Goal: Task Accomplishment & Management: Manage account settings

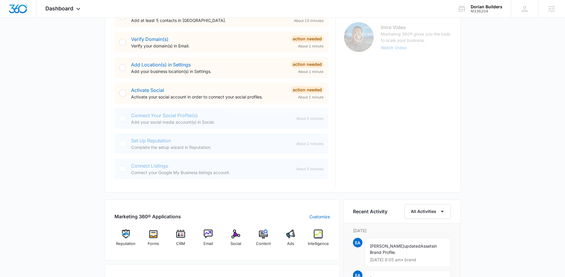
scroll to position [188, 0]
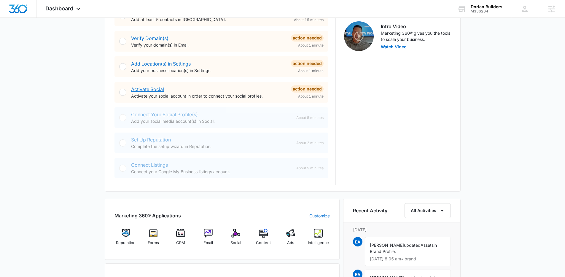
click at [146, 87] on link "Activate Social" at bounding box center [147, 89] width 33 height 6
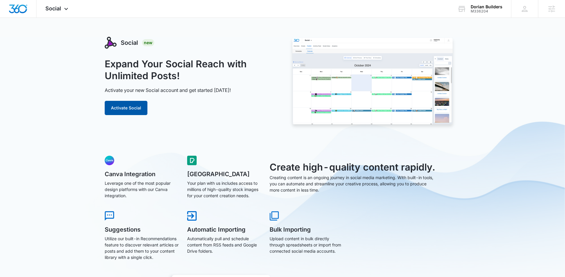
click at [124, 112] on button "Activate Social" at bounding box center [126, 108] width 43 height 14
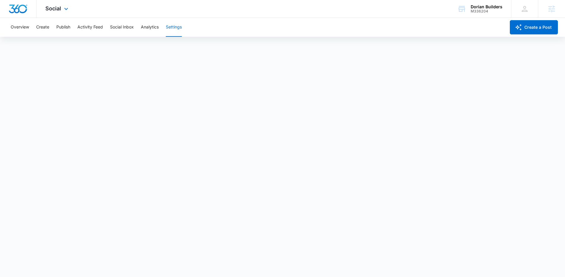
click at [27, 8] on img "Dashboard" at bounding box center [18, 8] width 19 height 9
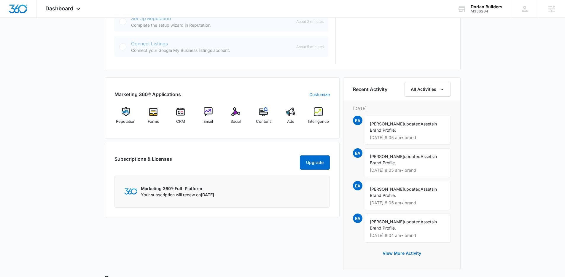
scroll to position [292, 0]
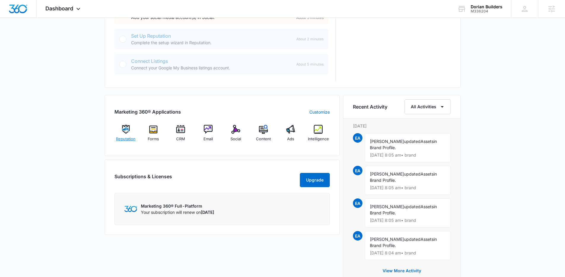
click at [125, 139] on span "Reputation" at bounding box center [126, 139] width 20 height 6
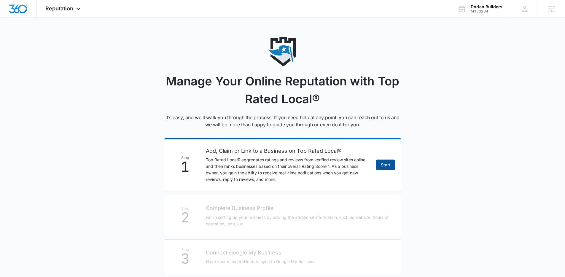
click at [389, 170] on link "Start" at bounding box center [385, 164] width 19 height 11
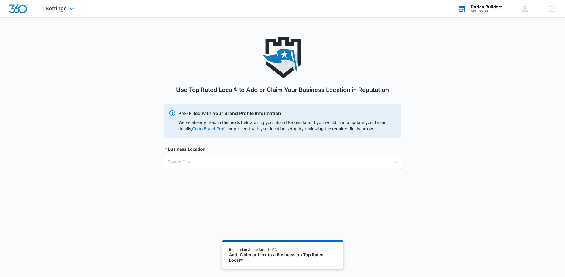
click at [483, 9] on div "M336204" at bounding box center [486, 11] width 32 height 4
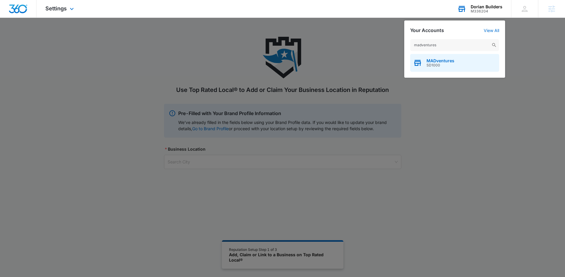
type input "madventures"
click at [443, 59] on span "MADventures" at bounding box center [440, 60] width 28 height 5
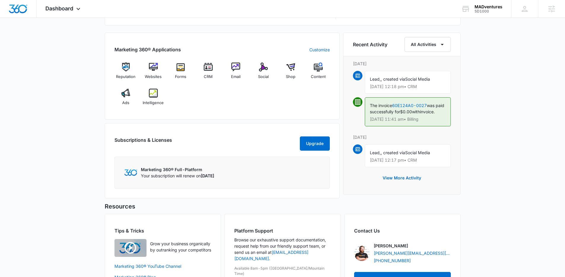
scroll to position [416, 0]
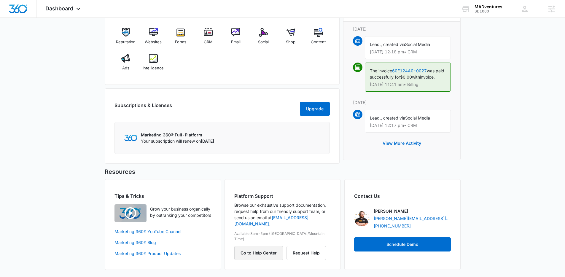
click at [266, 246] on button "Go to Help Center" at bounding box center [258, 253] width 49 height 14
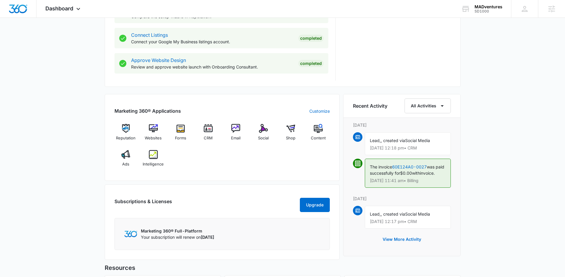
scroll to position [315, 0]
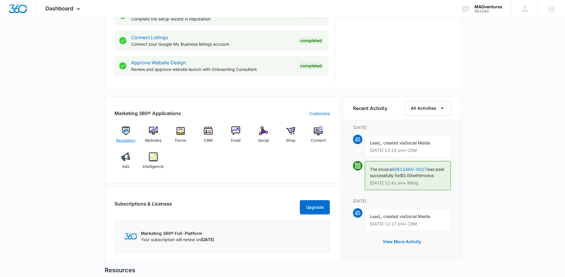
click at [127, 131] on img at bounding box center [125, 130] width 9 height 9
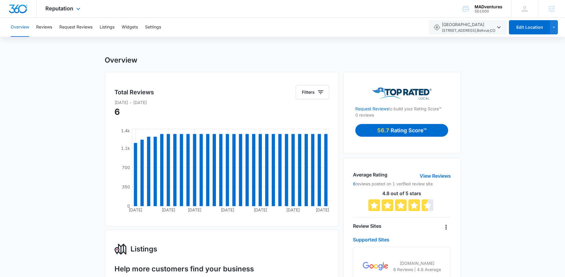
click at [17, 7] on img "Dashboard" at bounding box center [18, 8] width 19 height 9
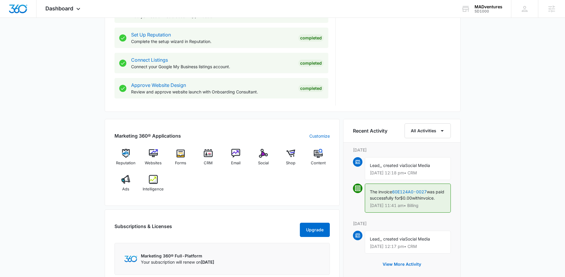
scroll to position [294, 0]
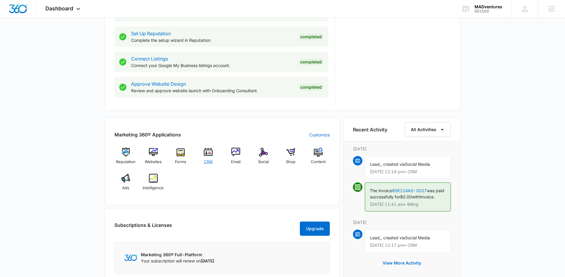
click at [209, 151] on img at bounding box center [208, 152] width 9 height 9
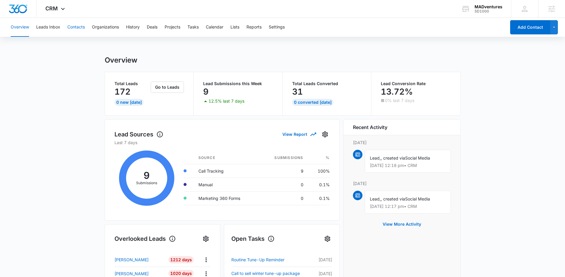
click at [82, 28] on button "Contacts" at bounding box center [75, 27] width 17 height 19
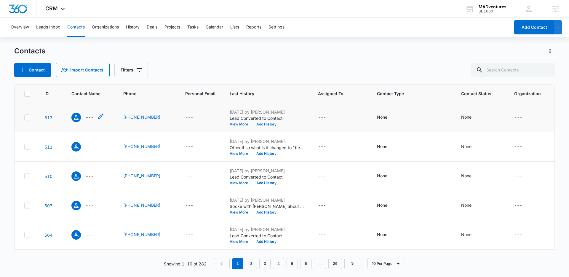
click at [85, 116] on div "---" at bounding box center [82, 117] width 22 height 9
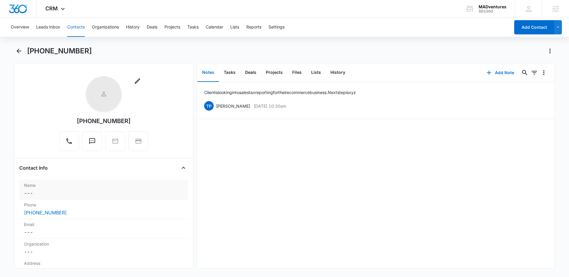
click at [47, 194] on dd "Cancel Save Changes ---" at bounding box center [103, 192] width 159 height 7
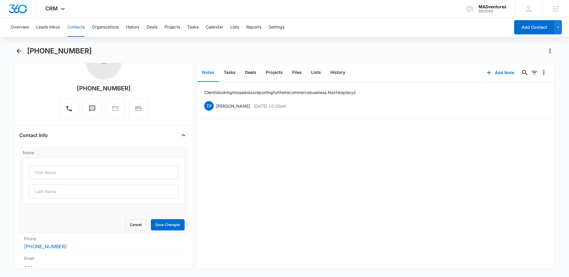
scroll to position [116, 0]
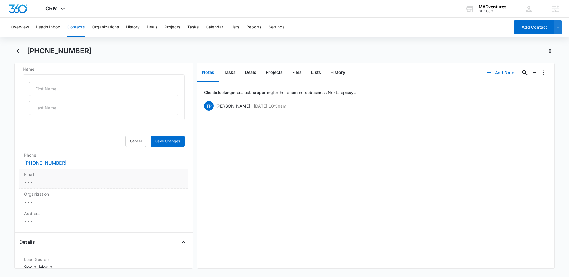
click at [48, 186] on div "Email Cancel Save Changes ---" at bounding box center [103, 179] width 169 height 20
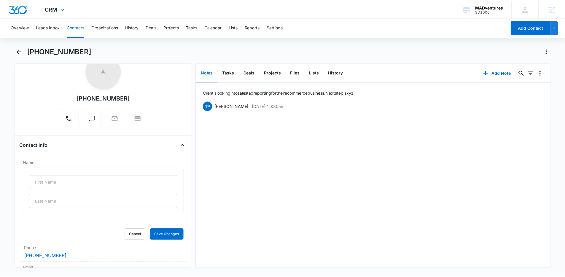
scroll to position [0, 0]
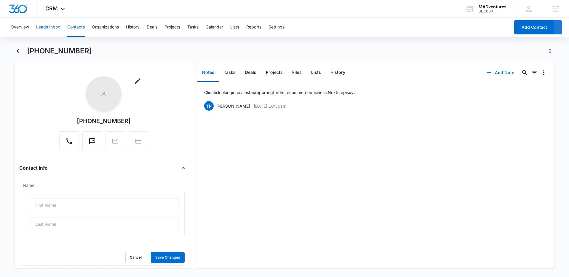
click at [48, 28] on button "Leads Inbox" at bounding box center [48, 27] width 24 height 19
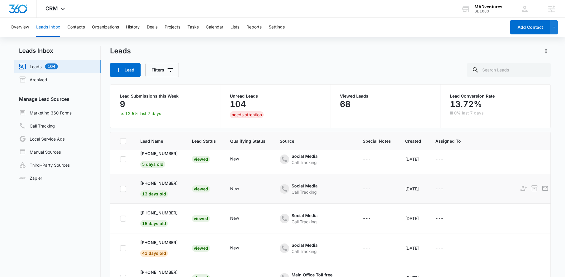
scroll to position [5, 0]
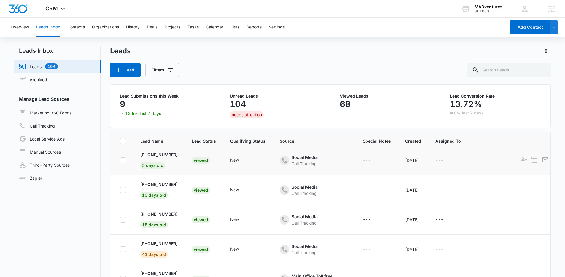
click at [164, 151] on p "+18776773678" at bounding box center [158, 154] width 37 height 6
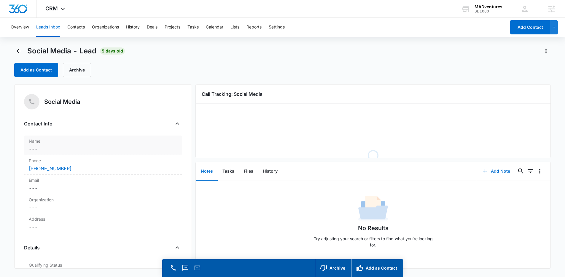
click at [80, 141] on label "Name" at bounding box center [103, 141] width 148 height 6
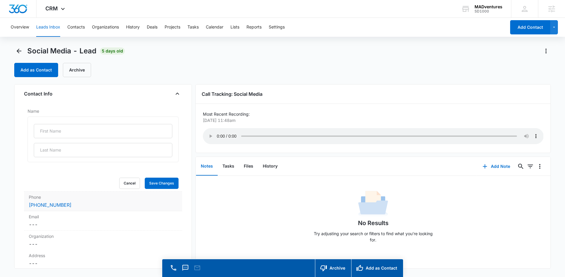
scroll to position [31, 0]
click at [66, 215] on label "Email" at bounding box center [103, 215] width 148 height 6
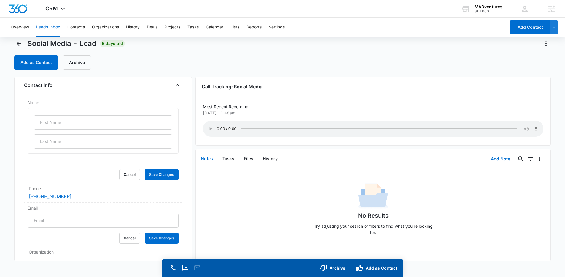
scroll to position [17, 0]
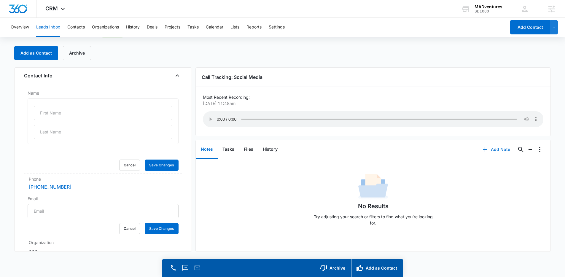
click at [490, 151] on button "Add Note" at bounding box center [495, 149] width 39 height 14
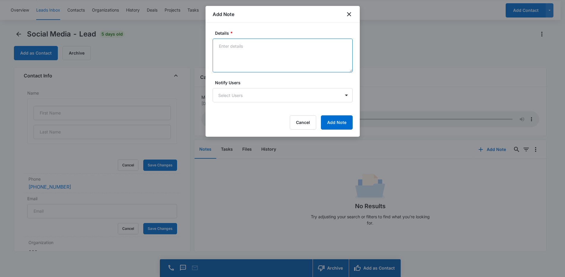
click at [277, 59] on textarea "Details *" at bounding box center [283, 56] width 140 height 34
click at [349, 15] on icon "close" at bounding box center [349, 14] width 4 height 4
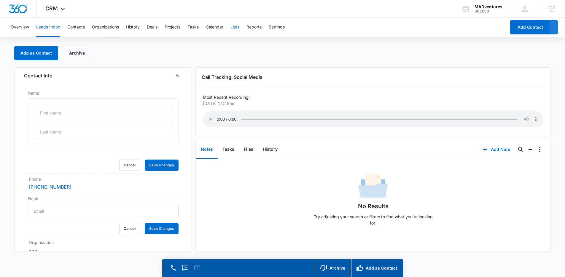
click at [239, 29] on button "Lists" at bounding box center [234, 27] width 9 height 19
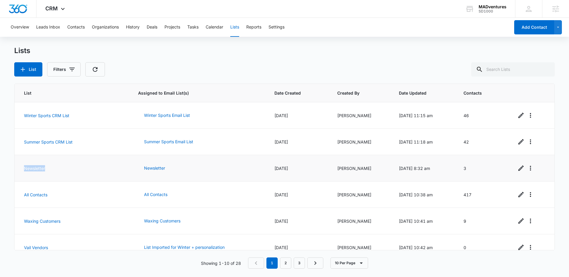
drag, startPoint x: 69, startPoint y: 166, endPoint x: 16, endPoint y: 169, distance: 52.8
click at [16, 169] on td "Newsletter" at bounding box center [73, 168] width 116 height 26
click at [13, 5] on img "Dashboard" at bounding box center [18, 8] width 19 height 9
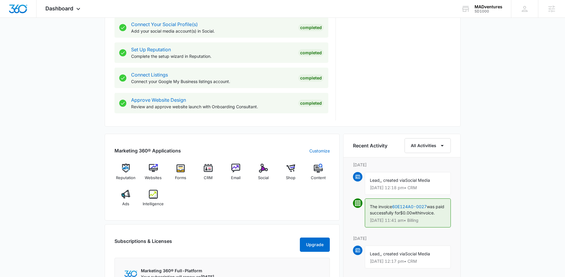
scroll to position [278, 0]
click at [239, 170] on img at bounding box center [235, 167] width 9 height 9
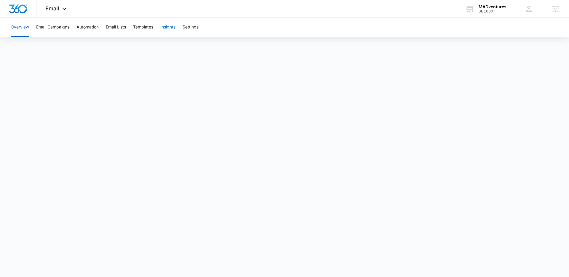
click at [166, 28] on button "Insights" at bounding box center [167, 27] width 15 height 19
click at [21, 7] on img "Dashboard" at bounding box center [18, 8] width 19 height 9
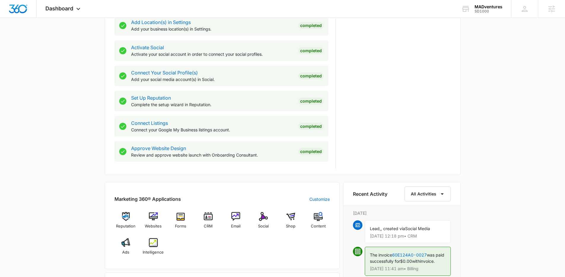
scroll to position [251, 0]
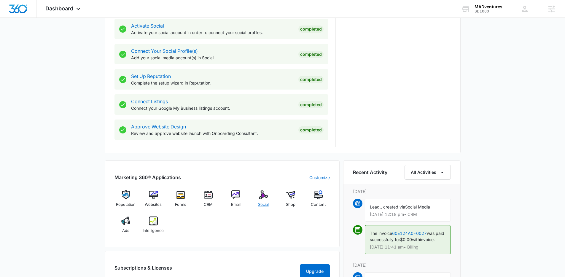
click at [265, 192] on img at bounding box center [263, 194] width 9 height 9
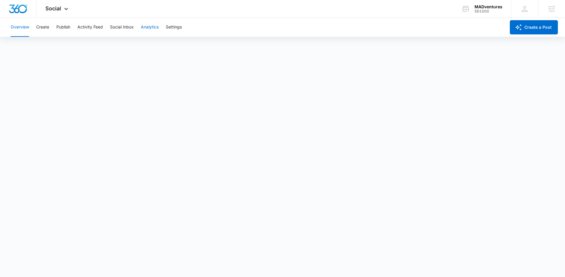
click at [142, 30] on button "Analytics" at bounding box center [150, 27] width 18 height 19
click at [175, 29] on button "Settings" at bounding box center [174, 27] width 16 height 19
click at [18, 12] on img "Dashboard" at bounding box center [18, 8] width 19 height 9
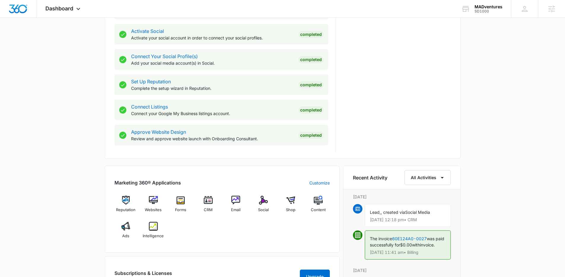
scroll to position [258, 0]
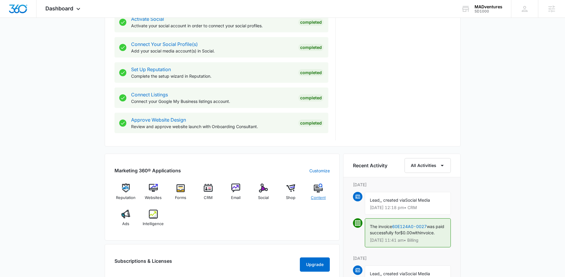
click at [316, 189] on img at bounding box center [318, 187] width 9 height 9
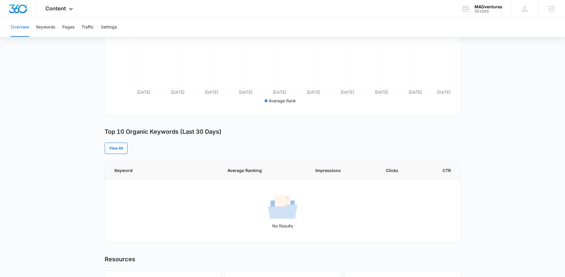
scroll to position [148, 0]
click at [19, 8] on img "Dashboard" at bounding box center [18, 8] width 19 height 9
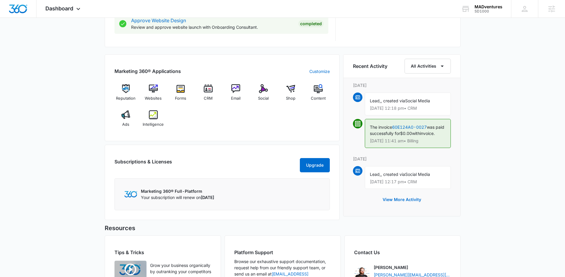
scroll to position [377, 0]
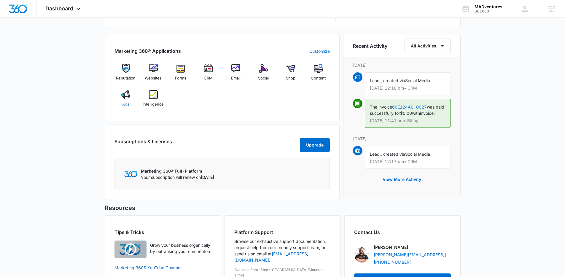
click at [125, 105] on span "Ads" at bounding box center [125, 104] width 7 height 6
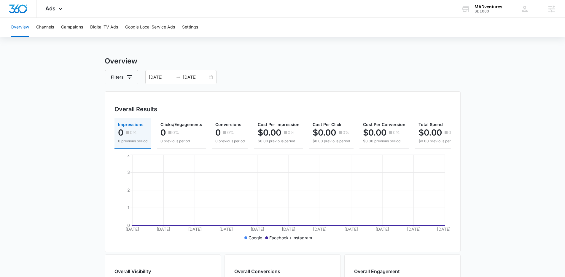
scroll to position [0, 9]
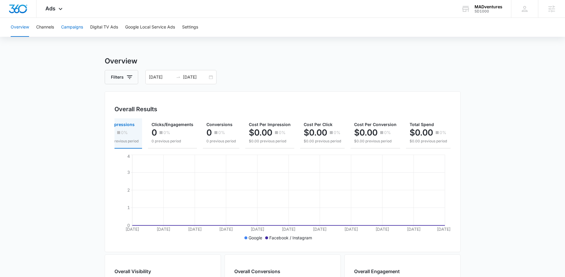
click at [82, 29] on button "Campaigns" at bounding box center [72, 27] width 22 height 19
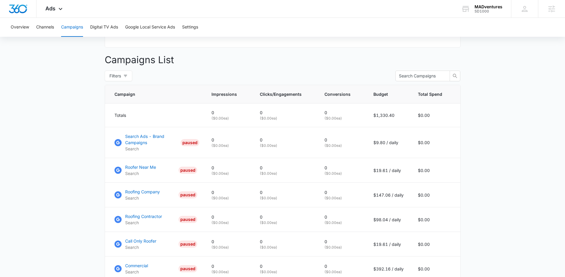
scroll to position [213, 0]
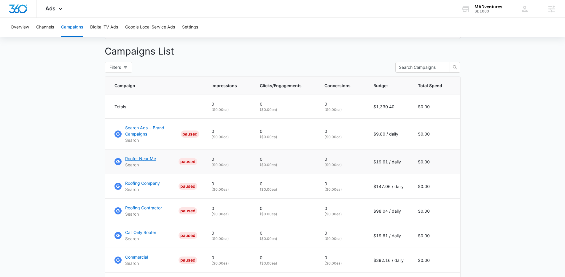
click at [145, 162] on p "Roofer Near Me" at bounding box center [140, 158] width 31 height 6
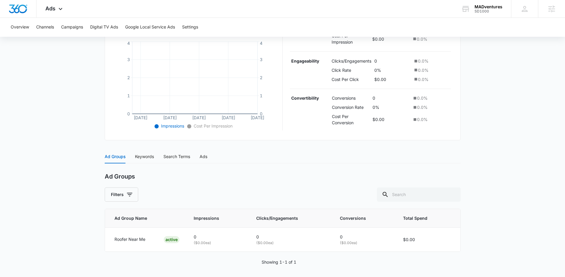
scroll to position [134, 0]
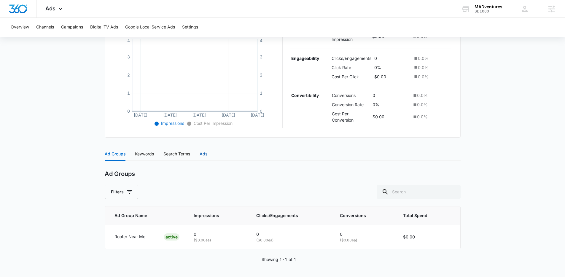
click at [207, 156] on div "Ads" at bounding box center [203, 154] width 8 height 7
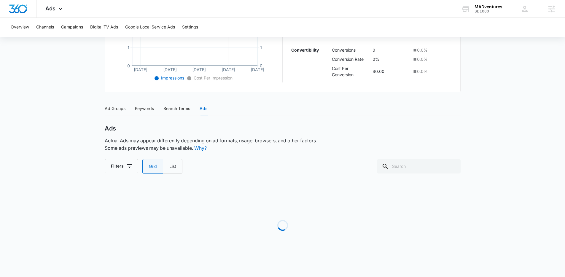
scroll to position [139, 0]
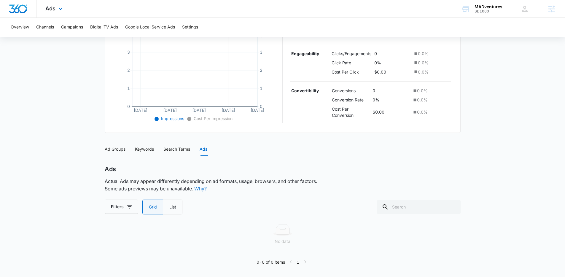
click at [16, 7] on img "Dashboard" at bounding box center [18, 8] width 19 height 9
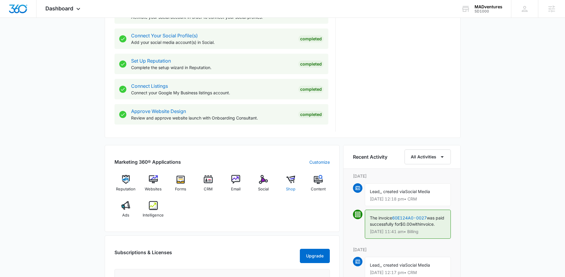
scroll to position [267, 0]
click at [158, 207] on div "Intelligence" at bounding box center [153, 210] width 23 height 21
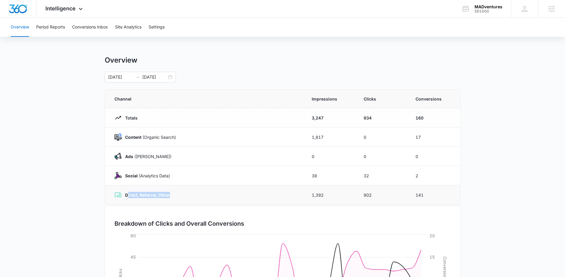
drag, startPoint x: 180, startPoint y: 195, endPoint x: 127, endPoint y: 197, distance: 53.1
click at [127, 197] on div "Direct, Referral, Other" at bounding box center [205, 194] width 183 height 7
click at [139, 27] on button "Site Analytics" at bounding box center [128, 27] width 26 height 19
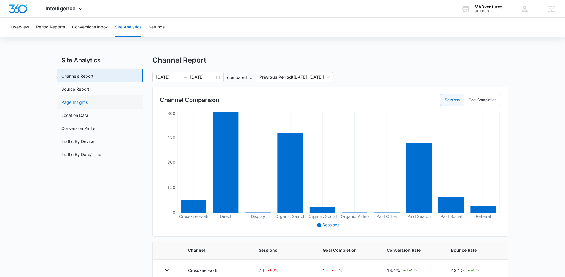
click at [85, 104] on link "Page Insights" at bounding box center [74, 102] width 26 height 6
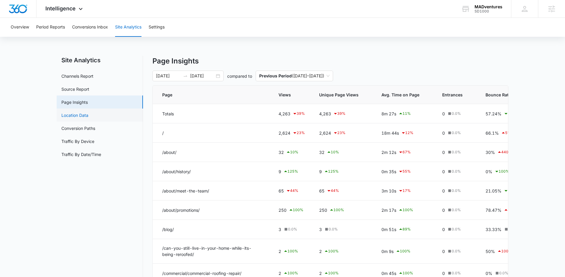
click at [86, 116] on link "Location Data" at bounding box center [74, 115] width 27 height 6
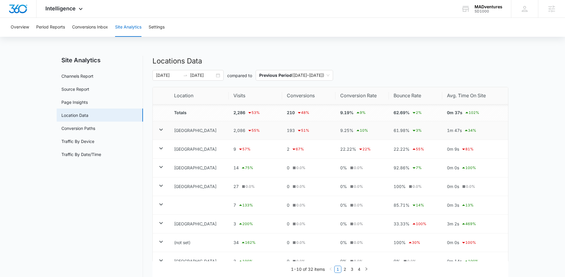
click at [160, 131] on icon at bounding box center [160, 129] width 7 height 7
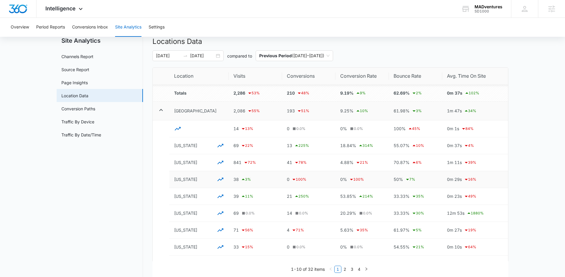
scroll to position [25, 0]
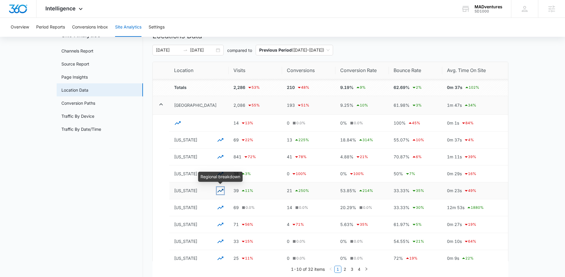
click at [218, 189] on icon "button" at bounding box center [220, 190] width 7 height 7
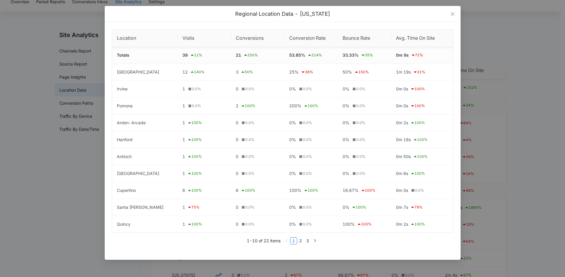
click at [73, 77] on div "Regional Location Data - California Location Visits Conversions Conversion Rate…" at bounding box center [282, 138] width 565 height 277
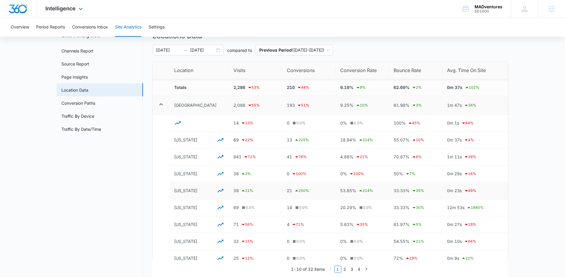
click at [12, 9] on img "Dashboard" at bounding box center [18, 8] width 19 height 9
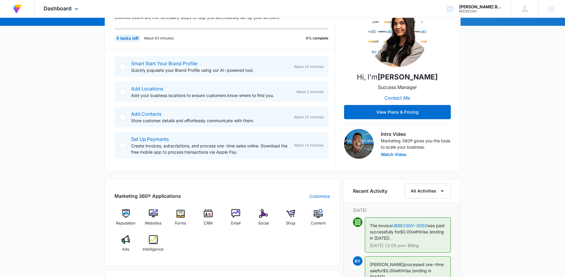
scroll to position [80, 0]
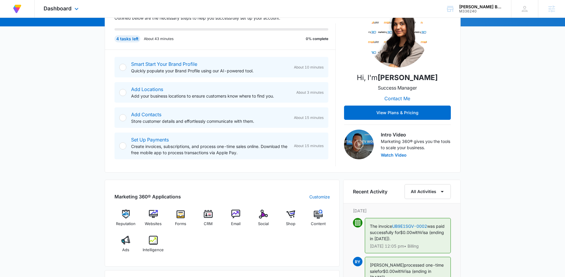
click at [62, 12] on div "Dashboard Apps Reputation Websites Forms CRM Email Social Shop Content Ads Inte…" at bounding box center [62, 8] width 54 height 17
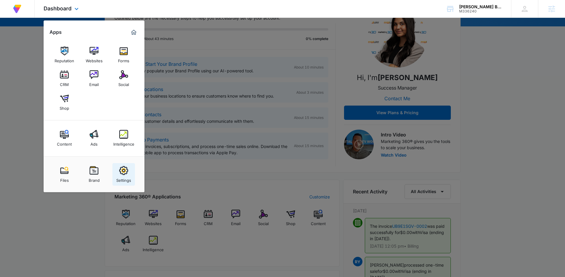
click at [119, 177] on div "Settings" at bounding box center [123, 179] width 15 height 8
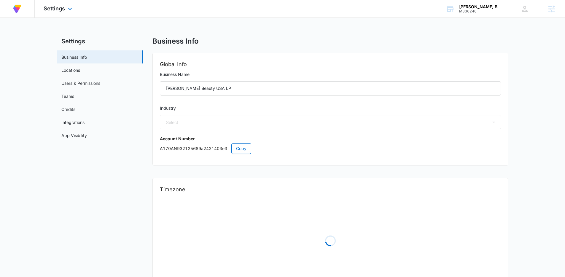
select select "45"
select select "US"
select select "America/Denver"
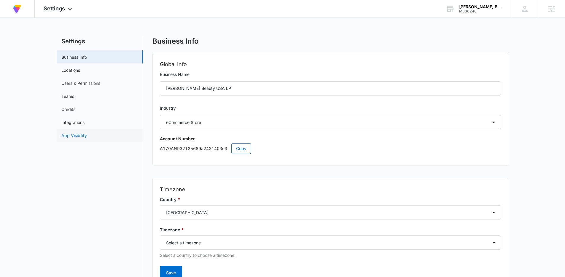
click at [79, 136] on link "App Visibility" at bounding box center [73, 135] width 25 height 6
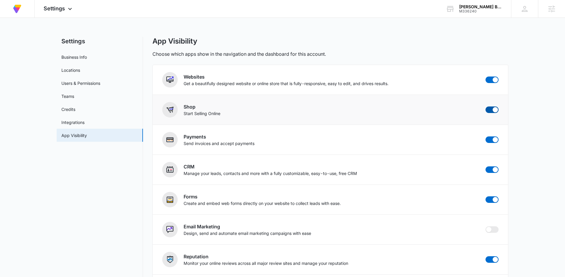
click at [497, 107] on span at bounding box center [491, 109] width 13 height 7
click at [485, 106] on input "checkbox" at bounding box center [485, 106] width 0 height 0
checkbox input "false"
click at [492, 81] on span at bounding box center [491, 79] width 13 height 7
click at [485, 76] on input "checkbox" at bounding box center [485, 76] width 0 height 0
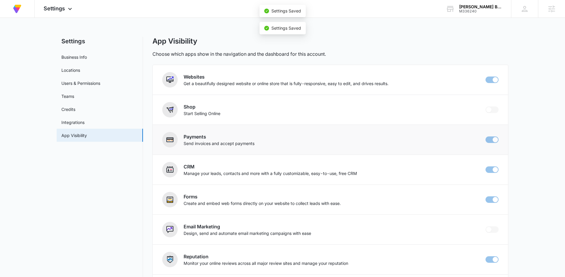
checkbox input "false"
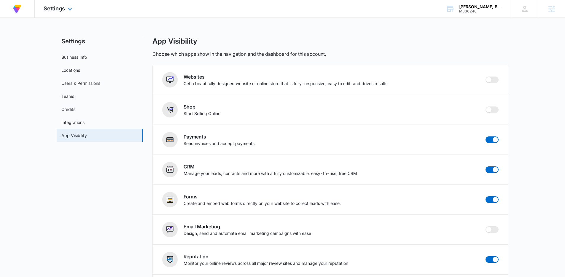
click at [18, 6] on img at bounding box center [17, 9] width 11 height 11
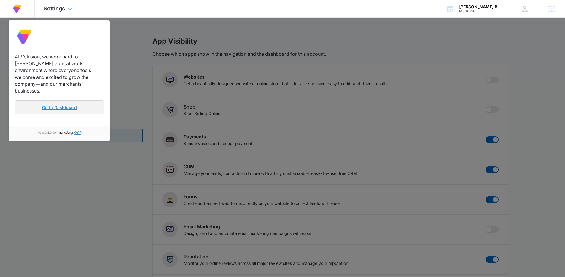
click at [58, 100] on link "Go to Dashboard" at bounding box center [59, 107] width 89 height 14
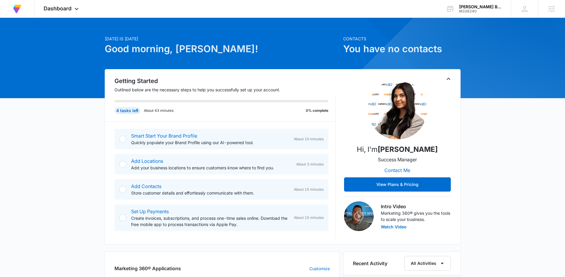
scroll to position [12, 0]
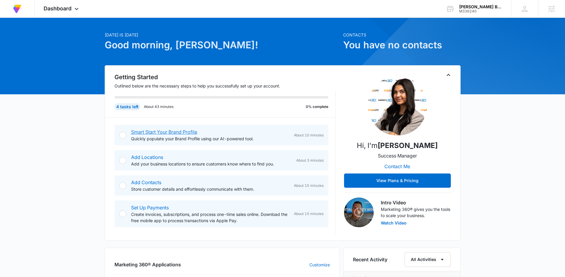
click at [189, 133] on link "Smart Start Your Brand Profile" at bounding box center [164, 132] width 66 height 6
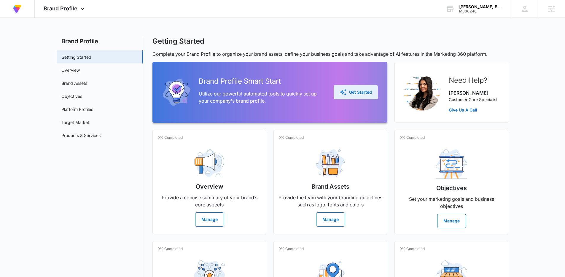
click at [360, 95] on div "Get Started" at bounding box center [355, 92] width 32 height 7
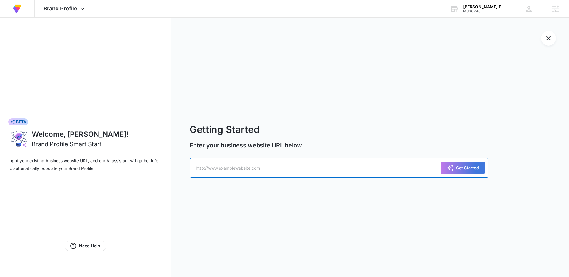
paste input "https://christiharris.com/"
type input "https://christiharris.com/"
click at [468, 160] on div "Get Started" at bounding box center [463, 168] width 44 height 20
click at [465, 168] on div "Get Started" at bounding box center [463, 167] width 32 height 7
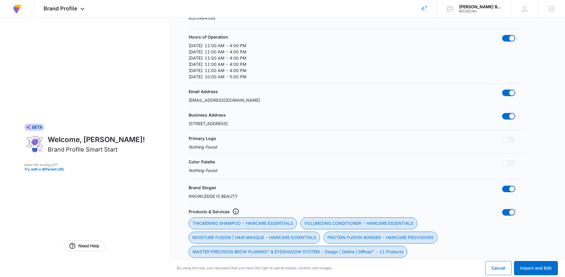
scroll to position [58, 0]
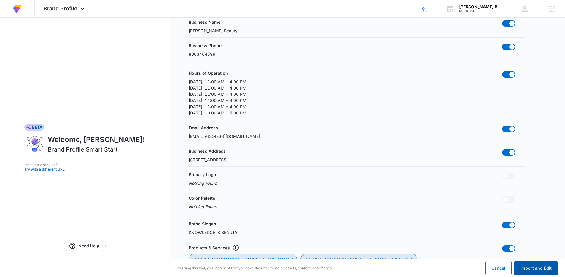
click at [543, 265] on button "Import and Edit" at bounding box center [536, 268] width 44 height 14
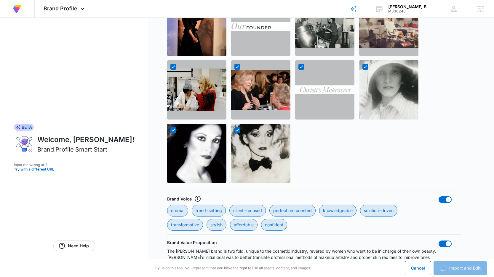
scroll to position [584, 0]
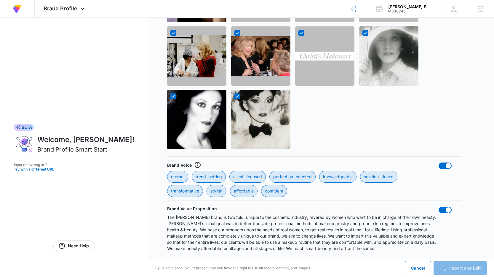
click at [363, 142] on div at bounding box center [302, 56] width 271 height 186
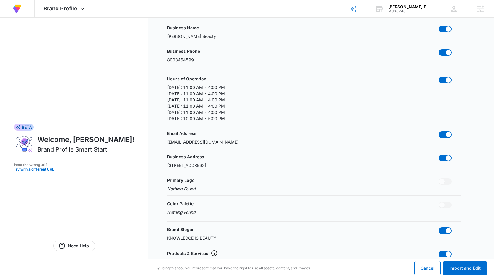
scroll to position [0, 0]
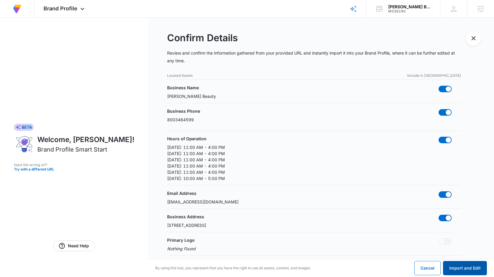
click at [467, 271] on button "Import and Edit" at bounding box center [465, 268] width 44 height 14
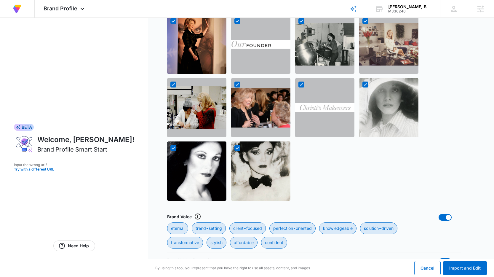
scroll to position [584, 0]
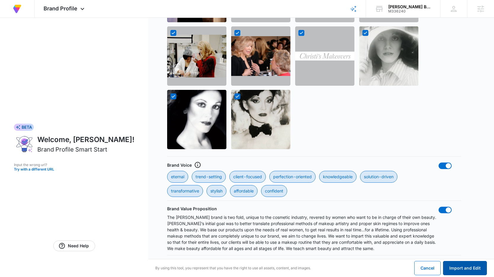
click at [472, 269] on button "Import and Edit" at bounding box center [465, 268] width 44 height 14
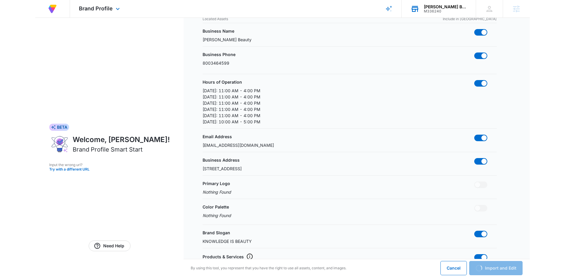
scroll to position [0, 0]
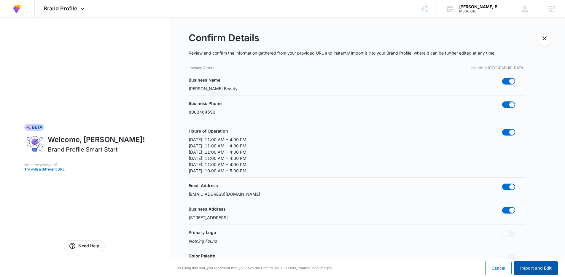
click at [538, 266] on button "Import and Edit" at bounding box center [536, 268] width 44 height 14
click at [18, 10] on img at bounding box center [17, 9] width 11 height 11
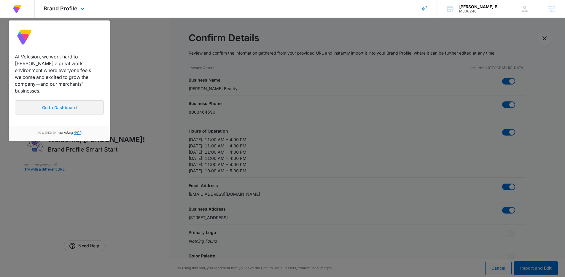
click at [44, 109] on div "At Volusion, we work hard to foster a great work environment where everyone fee…" at bounding box center [59, 86] width 101 height 78
click at [48, 100] on link "Go to Dashboard" at bounding box center [59, 107] width 89 height 14
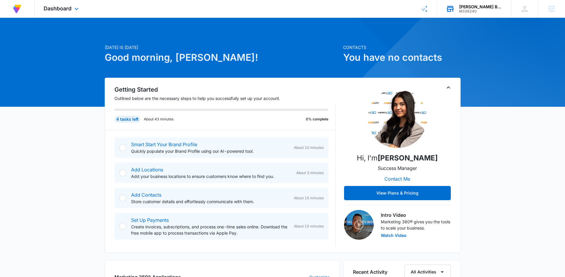
click at [462, 9] on div "M336240" at bounding box center [480, 11] width 43 height 4
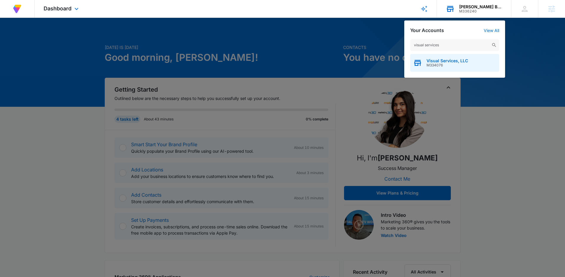
type input "visual services"
click at [439, 58] on span "Visual Services, LLC" at bounding box center [446, 60] width 41 height 5
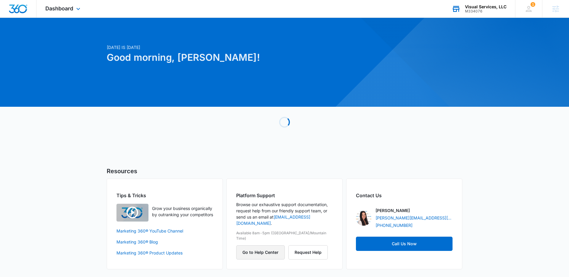
click at [274, 245] on button "Go to Help Center" at bounding box center [260, 252] width 49 height 14
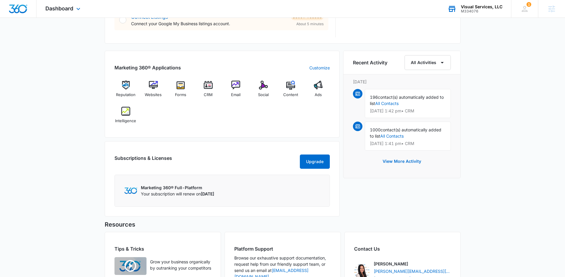
scroll to position [389, 0]
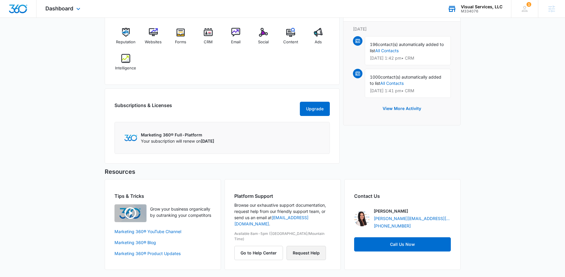
click at [298, 246] on button "Request Help" at bounding box center [305, 253] width 39 height 14
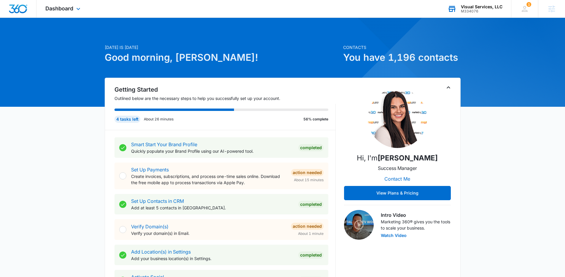
click at [474, 8] on div "Visual Services, LLC" at bounding box center [481, 6] width 41 height 5
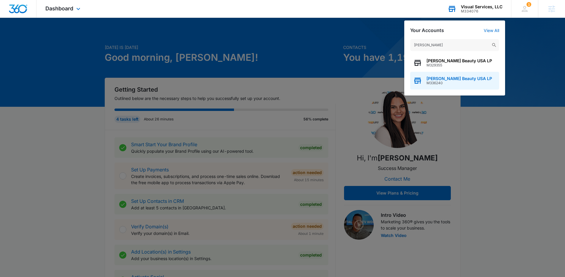
type input "[PERSON_NAME]"
click at [458, 81] on span "M336240" at bounding box center [459, 83] width 66 height 4
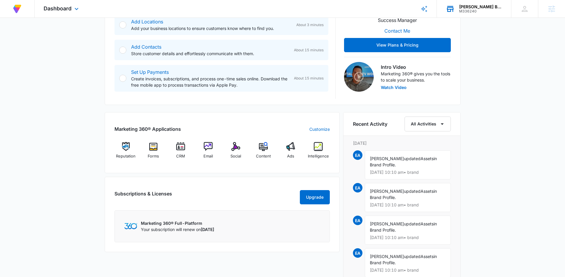
scroll to position [31, 0]
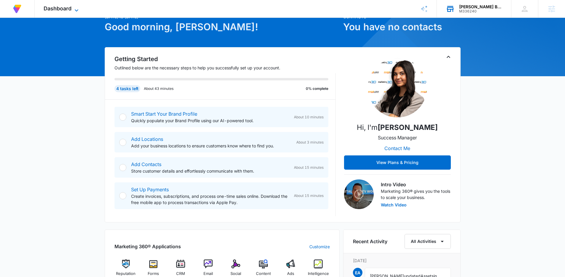
click at [70, 8] on span "Dashboard" at bounding box center [58, 8] width 28 height 6
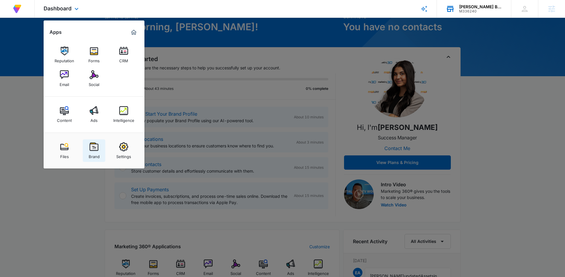
click at [92, 149] on img at bounding box center [94, 146] width 9 height 9
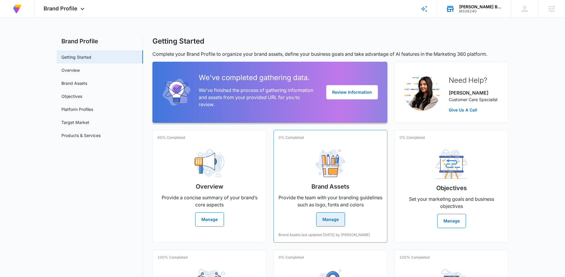
click at [340, 224] on button "Manage" at bounding box center [330, 219] width 29 height 14
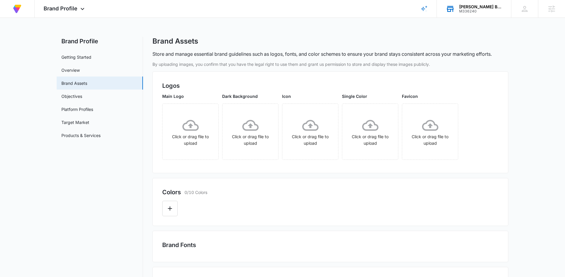
click at [4, 37] on main "Brand Profile Getting Started Overview Brand Assets Objectives Platform Profile…" at bounding box center [282, 259] width 565 height 444
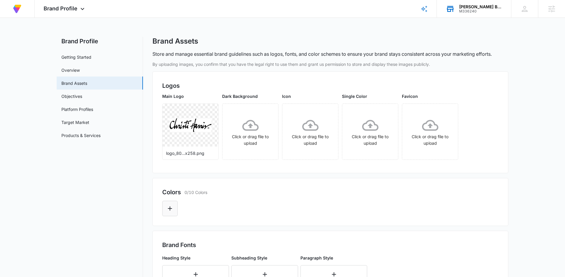
click at [169, 212] on icon "Edit Color" at bounding box center [169, 208] width 7 height 7
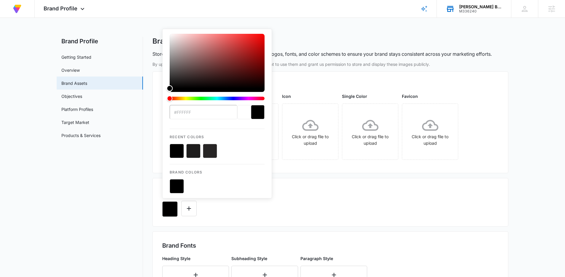
drag, startPoint x: 163, startPoint y: 181, endPoint x: 156, endPoint y: 199, distance: 19.4
click at [156, 199] on div "Colors 1/10 Colors #FFFFFF Recent Colors Brand Colors" at bounding box center [330, 202] width 356 height 49
click at [132, 206] on nav "Brand Profile Getting Started Overview Brand Assets Objectives Platform Profile…" at bounding box center [100, 272] width 86 height 471
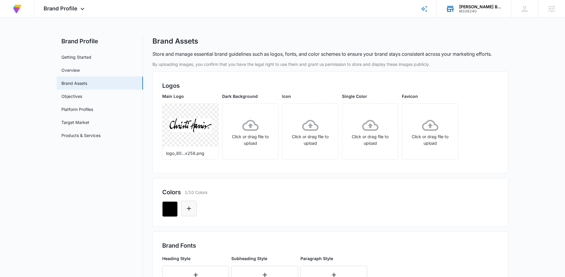
click at [193, 210] on button "Edit Color" at bounding box center [188, 208] width 15 height 15
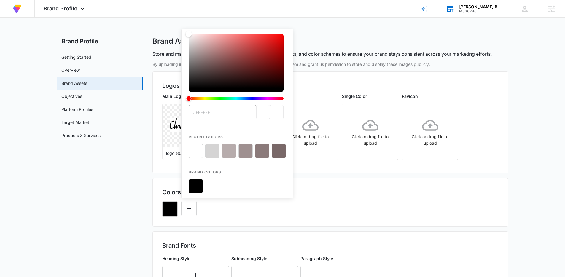
drag, startPoint x: 203, startPoint y: 67, endPoint x: 176, endPoint y: 20, distance: 54.0
click at [176, 20] on div "At Volusion, we work hard to [PERSON_NAME] a great work environment where every…" at bounding box center [282, 257] width 565 height 515
drag, startPoint x: 197, startPoint y: 140, endPoint x: 197, endPoint y: 149, distance: 8.9
click at [197, 143] on div "Recent Colors" at bounding box center [236, 143] width 97 height 29
click at [197, 150] on button "color-picker-container" at bounding box center [195, 151] width 14 height 14
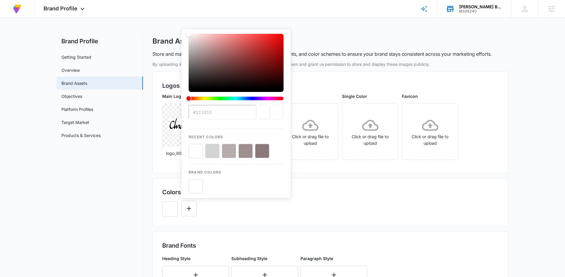
type input "#000000"
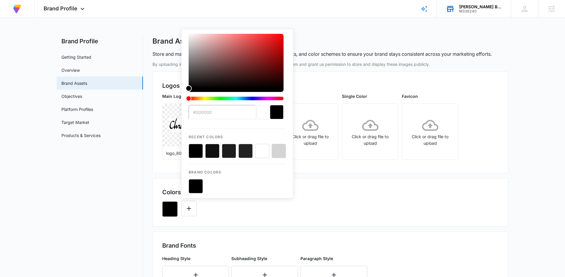
drag, startPoint x: 189, startPoint y: 81, endPoint x: 172, endPoint y: 154, distance: 74.9
click at [180, 142] on div "By uploading images, you confirm that you have the legal right to use them and …" at bounding box center [330, 282] width 356 height 442
click at [253, 218] on div "Colors 1/10 Colors #000000 Recent Colors Brand Colors" at bounding box center [330, 202] width 356 height 49
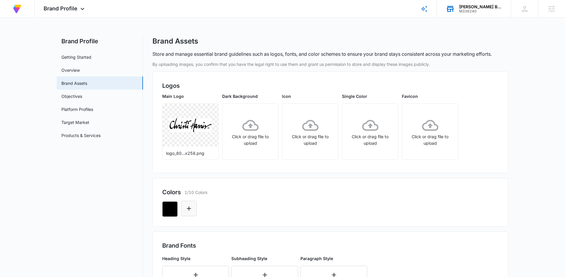
click at [190, 209] on icon "Edit Color" at bounding box center [188, 208] width 7 height 7
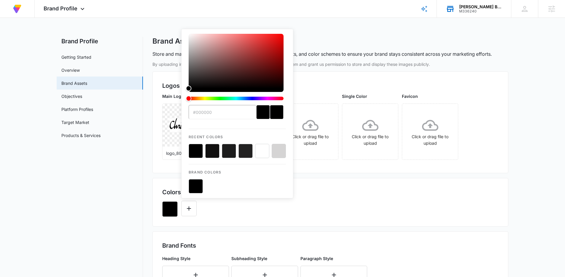
click at [262, 154] on button "color-picker-container" at bounding box center [262, 151] width 14 height 14
type input "#FFFFFF"
click at [262, 214] on div "#FFFFFF Recent Colors Brand Colors" at bounding box center [330, 207] width 336 height 20
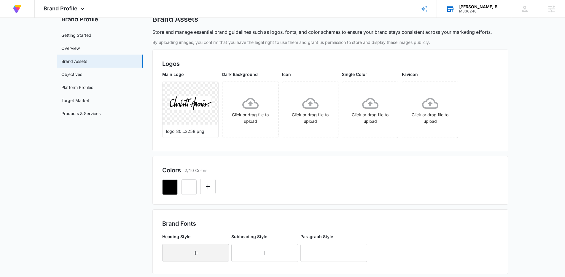
scroll to position [22, 0]
click at [196, 255] on icon "button" at bounding box center [195, 252] width 7 height 7
click at [185, 249] on div "Select..." at bounding box center [195, 250] width 67 height 14
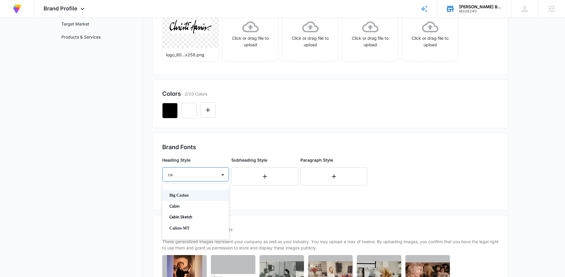
type input "c"
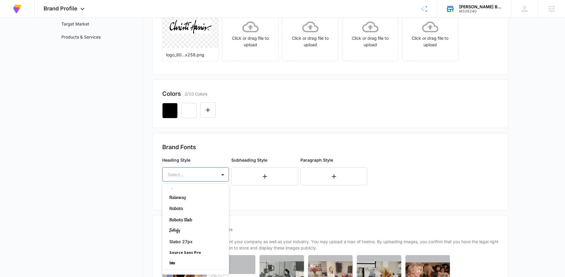
scroll to position [469, 0]
click at [188, 219] on p "Titillium Web" at bounding box center [194, 219] width 51 height 6
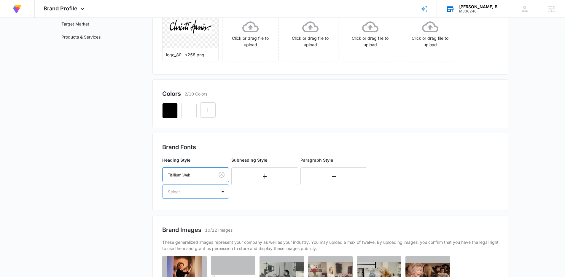
click at [194, 190] on div at bounding box center [188, 191] width 41 height 7
click at [186, 224] on p "Bold" at bounding box center [194, 223] width 51 height 6
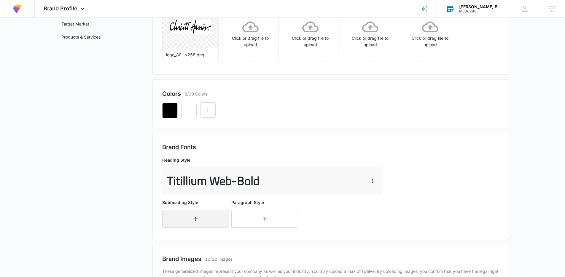
click at [194, 221] on icon "button" at bounding box center [195, 218] width 7 height 7
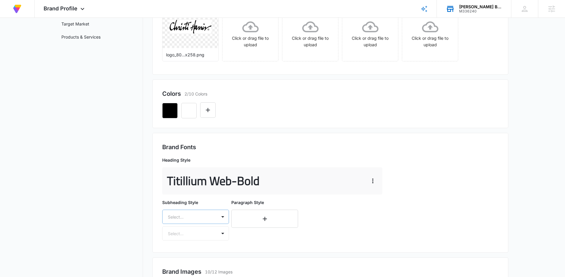
click at [186, 219] on div "Select..." at bounding box center [195, 217] width 67 height 14
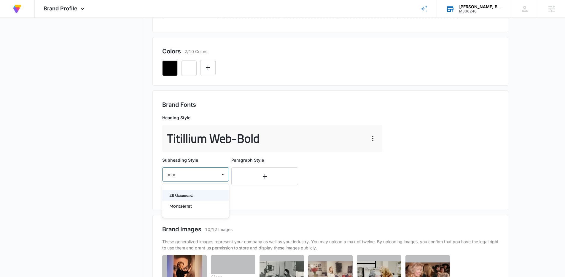
type input "mont"
click at [173, 193] on p "Montserrat" at bounding box center [194, 195] width 51 height 6
click at [183, 194] on div at bounding box center [188, 191] width 41 height 7
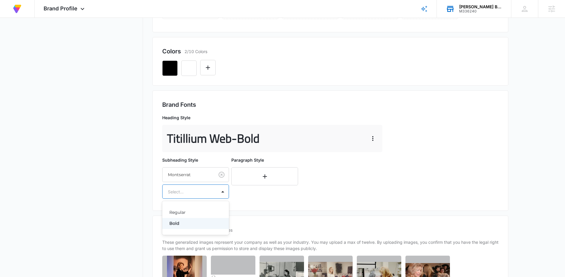
click at [179, 225] on p "Bold" at bounding box center [194, 223] width 51 height 6
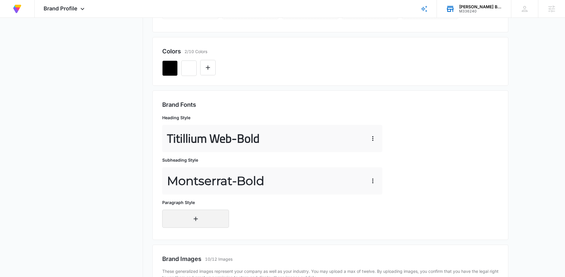
click at [207, 213] on button "button" at bounding box center [195, 219] width 67 height 18
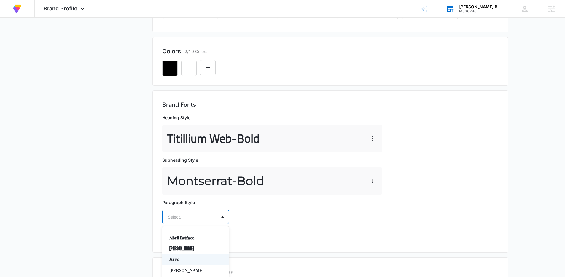
scroll to position [183, 0]
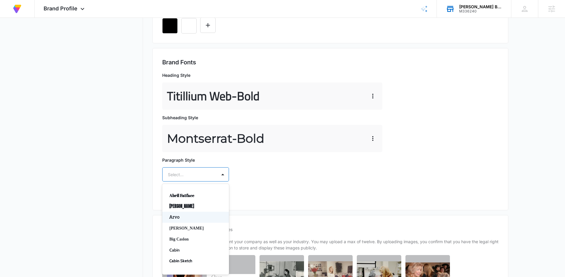
click at [202, 181] on div "Arvo, 3 of 50. 50 results available. Use Up and Down to choose options, press E…" at bounding box center [195, 174] width 67 height 14
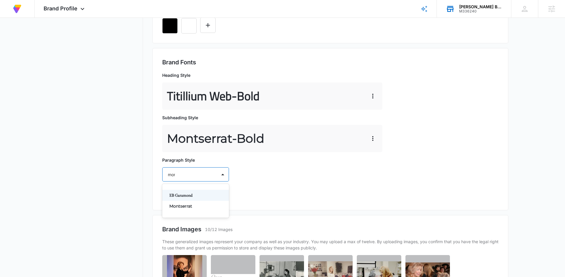
type input "mont"
click at [192, 198] on p "Montserrat" at bounding box center [194, 195] width 51 height 6
click at [193, 195] on div "Select..." at bounding box center [189, 191] width 54 height 13
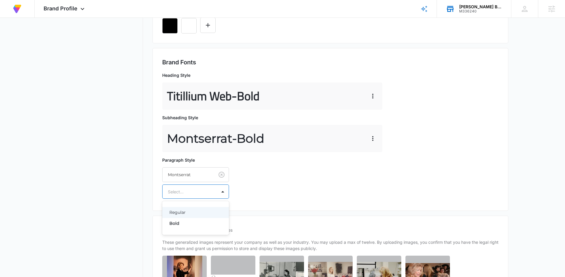
click at [183, 217] on div "Regular" at bounding box center [195, 212] width 67 height 11
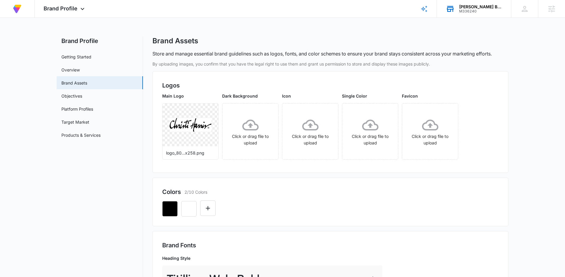
scroll to position [0, 0]
click at [59, 10] on span "Brand Profile" at bounding box center [61, 8] width 34 height 6
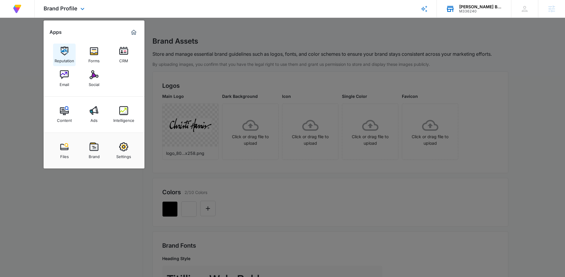
click at [60, 52] on img at bounding box center [64, 51] width 9 height 9
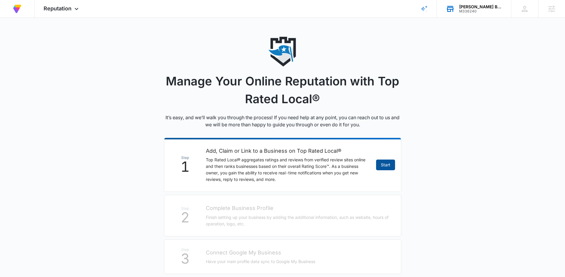
click at [388, 165] on link "Start" at bounding box center [385, 164] width 19 height 11
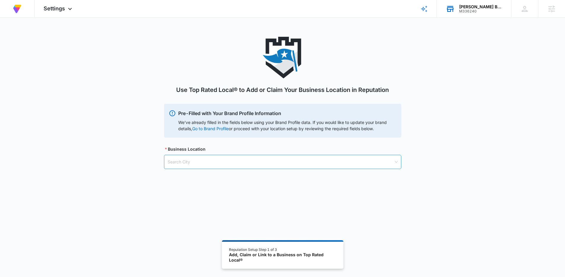
click at [198, 158] on input "search" at bounding box center [280, 162] width 226 height 14
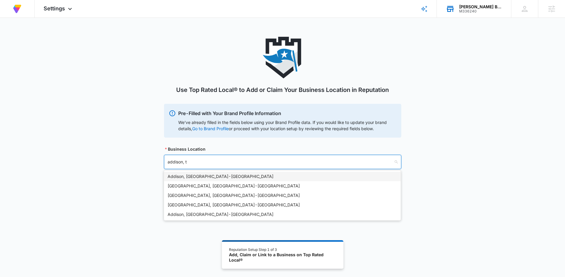
type input "addison, tx"
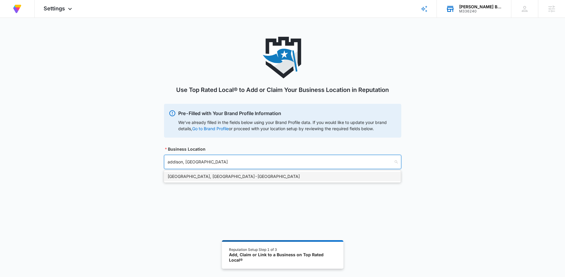
click at [194, 180] on div "Addison, TX - USA" at bounding box center [282, 176] width 237 height 9
click at [193, 194] on input "search" at bounding box center [280, 192] width 226 height 14
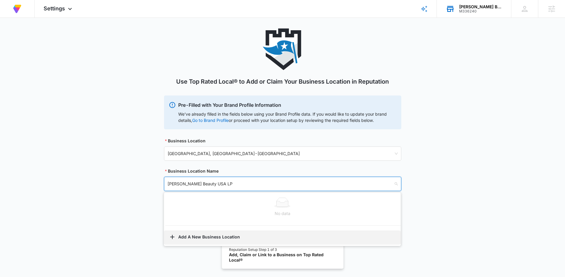
scroll to position [9, 0]
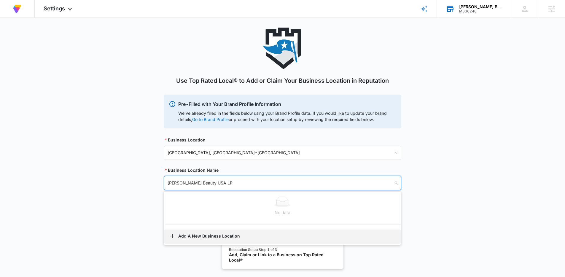
type input "Christi Harris Beauty USA LP"
click at [217, 234] on button "Add A New Business Location" at bounding box center [282, 236] width 237 height 14
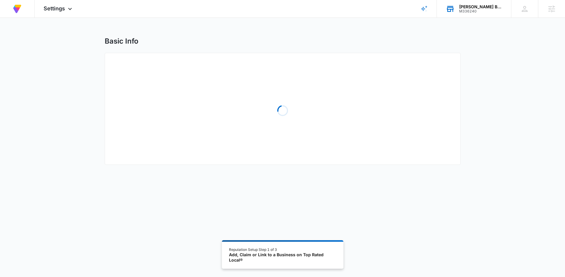
select select "Texas"
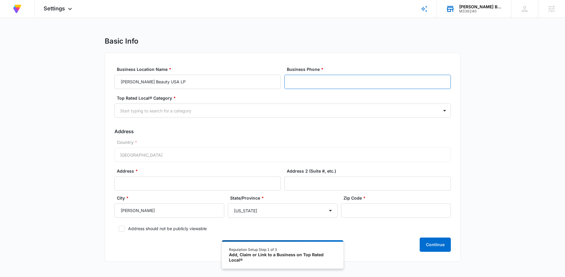
click at [325, 82] on input "Business Phone *" at bounding box center [367, 82] width 166 height 14
type input "(800) 346-4599"
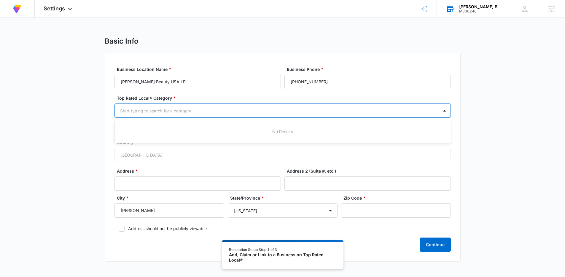
click at [299, 114] on div at bounding box center [275, 110] width 311 height 7
type input "beauty"
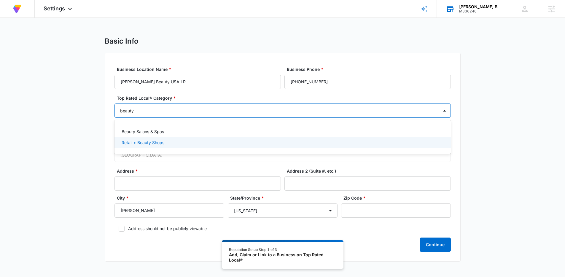
click at [215, 140] on div "Retail > Beauty Shops" at bounding box center [282, 142] width 321 height 6
click at [36, 156] on div "Basic Info Business Location Name * Christi Harris Beauty USA LP Business Phone…" at bounding box center [282, 153] width 565 height 232
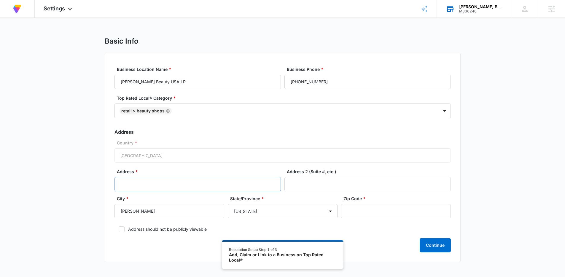
scroll to position [1, 0]
click at [162, 186] on input "Address *" at bounding box center [197, 183] width 166 height 14
type input "4951 Airport Pkwy"
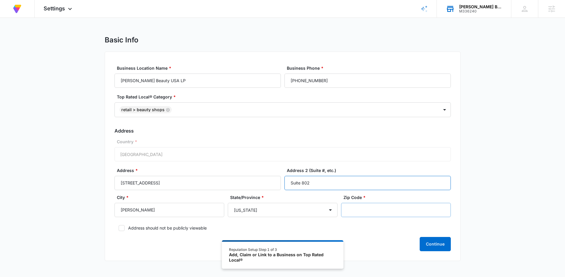
type input "Suite 802"
click at [380, 211] on input "Zip Code *" at bounding box center [396, 210] width 110 height 14
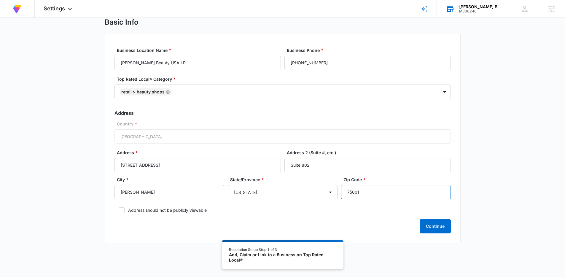
scroll to position [33, 0]
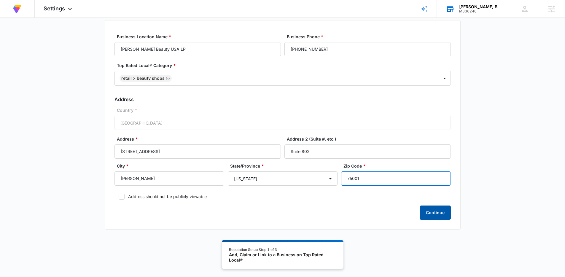
type input "75001"
click at [437, 213] on button "Continue" at bounding box center [434, 212] width 31 height 14
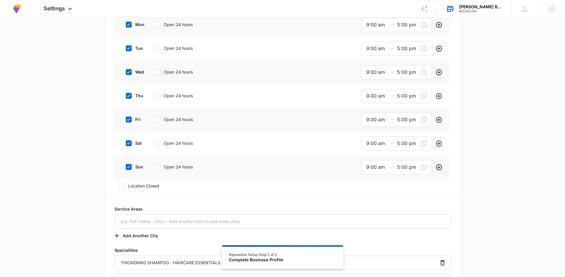
scroll to position [203, 0]
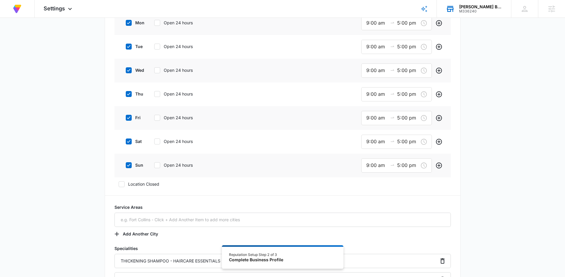
click at [130, 167] on icon at bounding box center [128, 164] width 5 height 5
click at [126, 167] on input "sun" at bounding box center [124, 165] width 4 height 4
checkbox input "false"
click at [127, 144] on div at bounding box center [129, 141] width 6 height 6
click at [126, 143] on input "sat" at bounding box center [124, 141] width 4 height 4
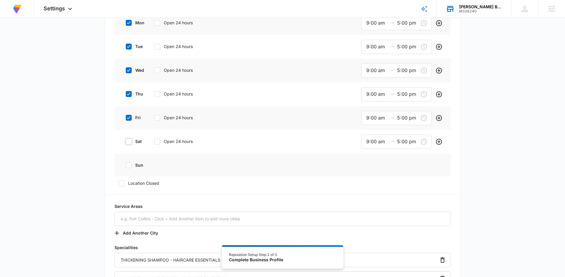
checkbox input "false"
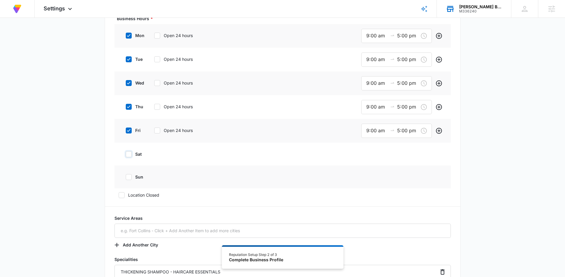
scroll to position [190, 0]
click at [368, 34] on input "9:00 am" at bounding box center [376, 35] width 21 height 7
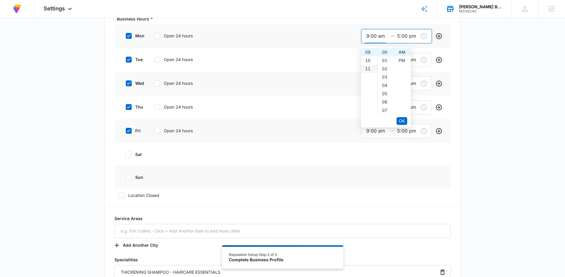
click at [366, 72] on div "11" at bounding box center [369, 69] width 17 height 8
type input "11:00 am"
click at [400, 119] on span "OK" at bounding box center [402, 121] width 6 height 7
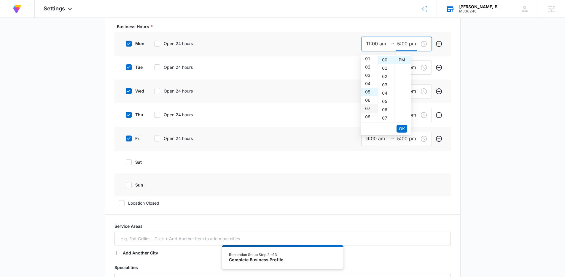
scroll to position [0, 0]
click at [366, 91] on div "04" at bounding box center [369, 93] width 17 height 8
type input "4:00 pm"
click at [371, 43] on input "11:00 am" at bounding box center [376, 43] width 21 height 7
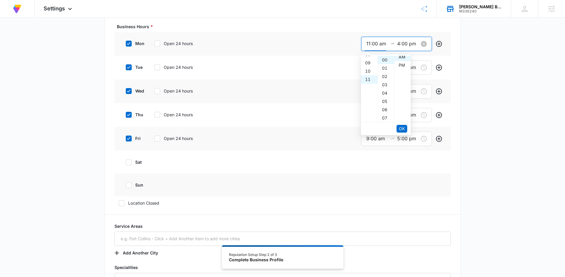
scroll to position [0, 0]
click at [371, 43] on input "11:00 am" at bounding box center [376, 43] width 21 height 7
click at [406, 130] on button "OK" at bounding box center [401, 129] width 11 height 8
click at [406, 130] on div "fri Open 24 hours 9:00 am 5:00 pm" at bounding box center [282, 139] width 336 height 24
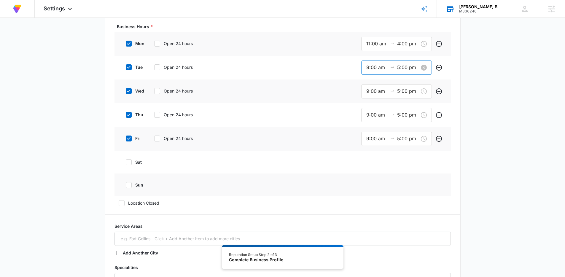
click at [373, 68] on input "9:00 am" at bounding box center [376, 67] width 21 height 7
paste input "11"
click at [405, 149] on button "OK" at bounding box center [401, 152] width 11 height 8
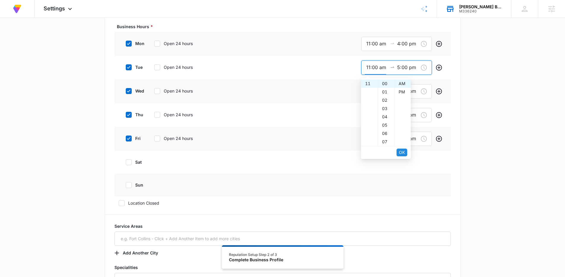
type input "11:00 am"
click at [370, 98] on div "04" at bounding box center [369, 99] width 17 height 8
type input "4:00 pm"
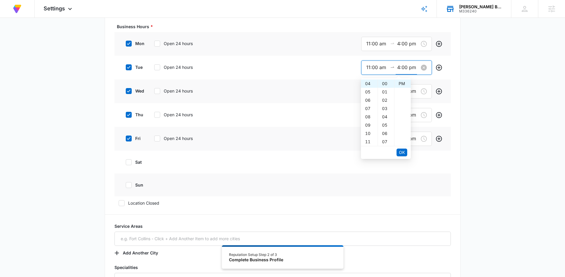
click at [404, 68] on input "4:00 pm" at bounding box center [407, 67] width 21 height 7
click at [402, 153] on span "OK" at bounding box center [402, 152] width 6 height 7
click at [374, 90] on input "9:00 am" at bounding box center [376, 90] width 21 height 7
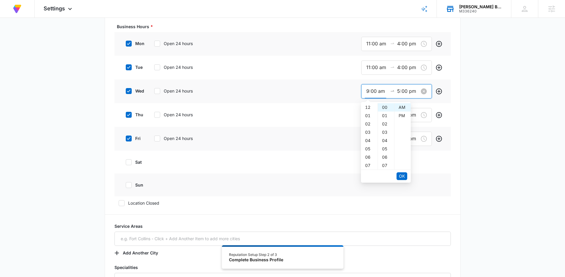
click at [374, 90] on input "9:00 am" at bounding box center [376, 90] width 21 height 7
click at [370, 125] on div "11" at bounding box center [369, 124] width 17 height 8
type input "11:00 am"
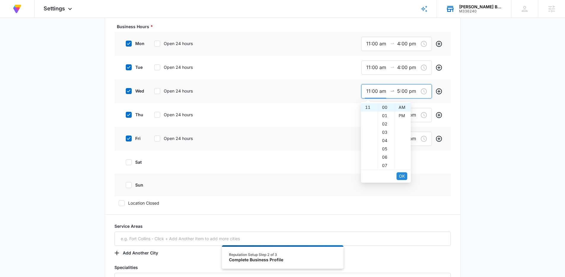
click at [405, 174] on button "OK" at bounding box center [401, 176] width 11 height 8
click at [412, 91] on input "5:00 pm" at bounding box center [407, 90] width 21 height 7
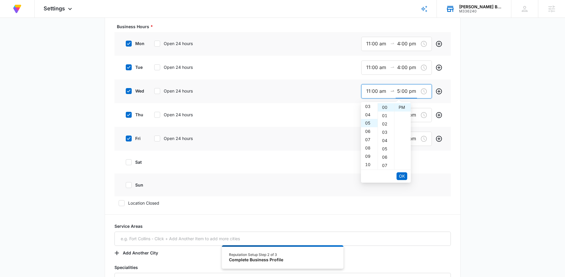
paste input "4"
click at [403, 179] on span "OK" at bounding box center [402, 176] width 6 height 7
type input "4:00 pm"
click at [369, 116] on input "9:00 am" at bounding box center [376, 114] width 21 height 7
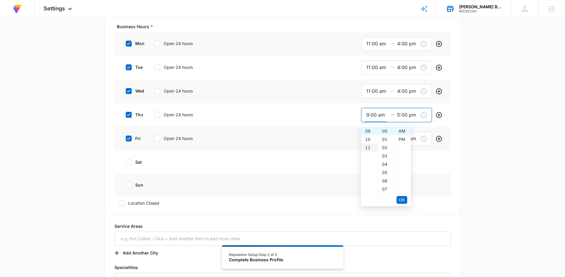
click at [365, 149] on div "11" at bounding box center [369, 147] width 17 height 8
type input "11:00 am"
click at [402, 200] on span "OK" at bounding box center [402, 200] width 6 height 7
click at [398, 115] on input "5:00 pm" at bounding box center [407, 114] width 21 height 7
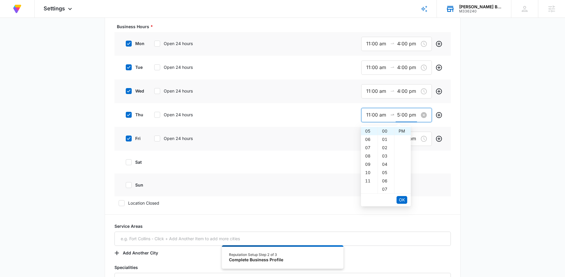
click at [398, 115] on input "5:00 pm" at bounding box center [407, 114] width 21 height 7
paste input "4"
click at [403, 201] on span "OK" at bounding box center [402, 200] width 6 height 7
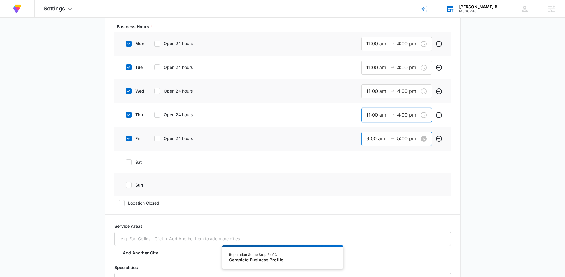
type input "4:00 pm"
click at [377, 138] on input "9:00 am" at bounding box center [376, 138] width 21 height 7
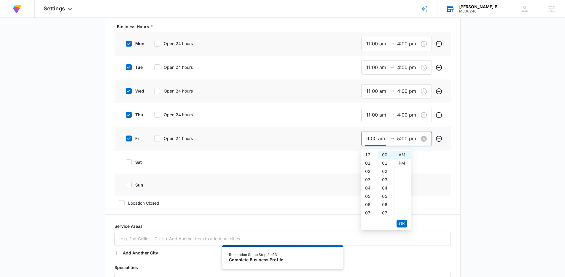
click at [377, 138] on input "9:00 am" at bounding box center [376, 138] width 21 height 7
click at [368, 170] on div "11" at bounding box center [369, 171] width 17 height 8
type input "11:00 am"
click at [401, 221] on span "OK" at bounding box center [402, 223] width 6 height 7
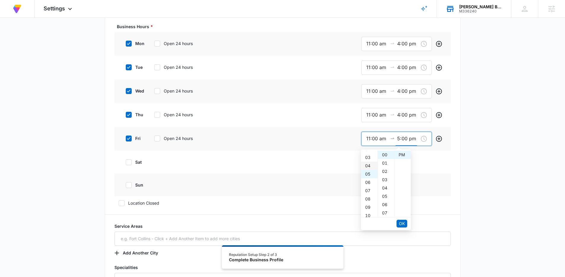
click at [369, 162] on div "04" at bounding box center [369, 166] width 17 height 8
type input "4:00 pm"
click at [402, 225] on span "OK" at bounding box center [402, 223] width 6 height 7
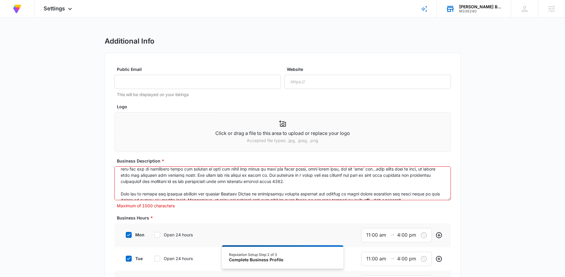
scroll to position [66, 0]
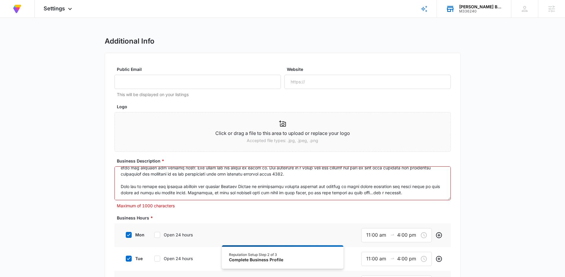
click at [119, 182] on textarea "Business Description *" at bounding box center [282, 183] width 336 height 34
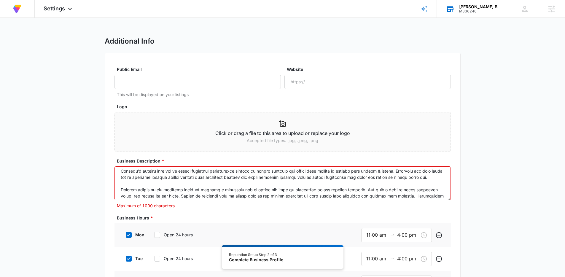
scroll to position [20, 0]
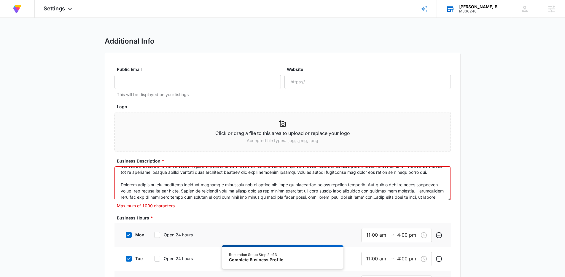
click at [121, 189] on textarea "Business Description *" at bounding box center [282, 183] width 336 height 34
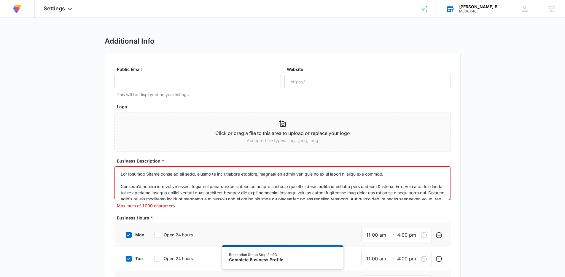
click at [120, 186] on textarea "Business Description *" at bounding box center [282, 183] width 336 height 34
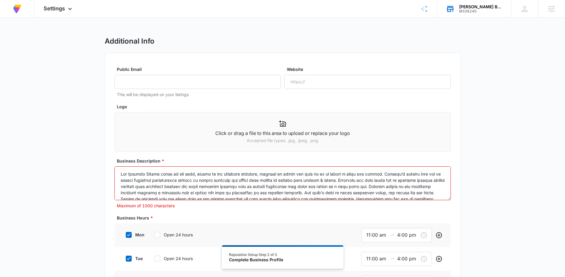
drag, startPoint x: 385, startPoint y: 174, endPoint x: 27, endPoint y: 175, distance: 358.6
drag, startPoint x: 366, startPoint y: 174, endPoint x: 131, endPoint y: 186, distance: 235.0
click at [131, 186] on textarea "Business Description *" at bounding box center [282, 183] width 336 height 34
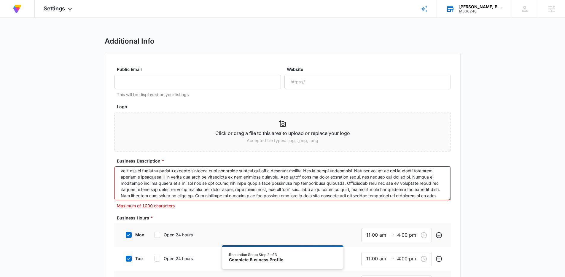
scroll to position [8, 0]
drag, startPoint x: 362, startPoint y: 184, endPoint x: 364, endPoint y: 173, distance: 11.5
click at [364, 173] on textarea "Business Description *" at bounding box center [282, 183] width 336 height 34
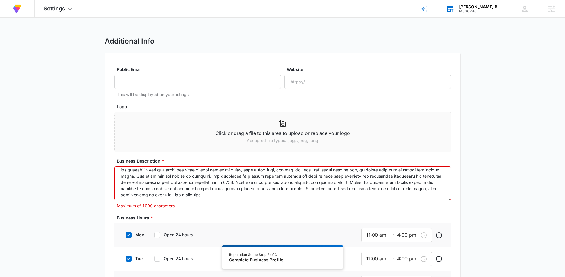
drag, startPoint x: 372, startPoint y: 187, endPoint x: 288, endPoint y: 180, distance: 84.2
click at [288, 180] on textarea "Business Description *" at bounding box center [282, 183] width 336 height 34
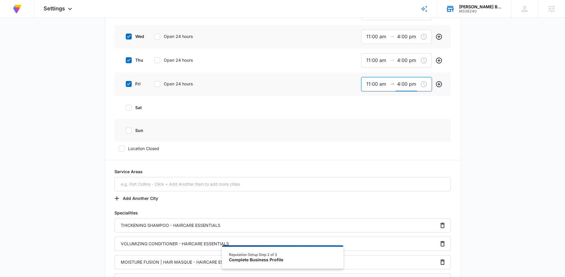
scroll to position [0, 0]
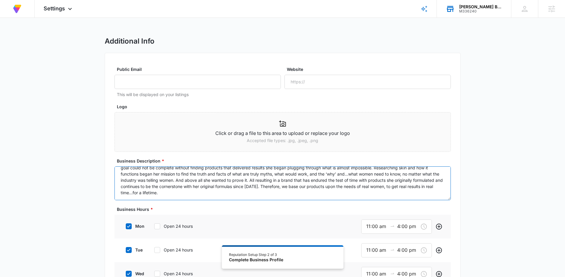
type textarea "Christi’s initial goal was to better translate professional methods of makeup a…"
click at [326, 84] on input "Website" at bounding box center [367, 82] width 166 height 14
paste input "https://christiharris.com/"
type input "https://christiharris.com/"
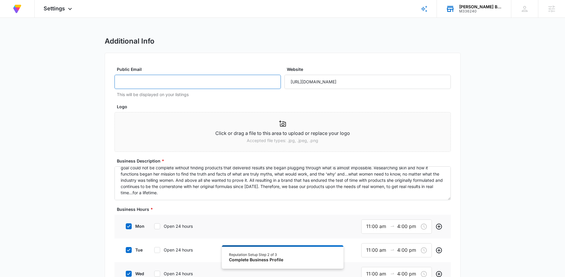
click at [166, 79] on input "Public Email" at bounding box center [197, 82] width 166 height 14
paste input "help@christiharris.com"
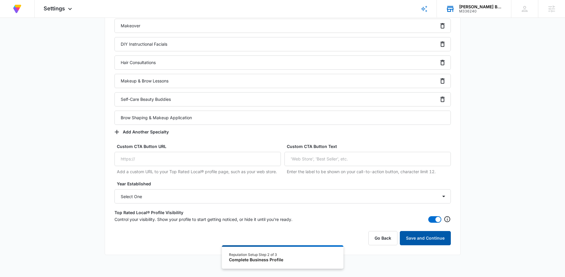
type input "help@christiharris.com"
click at [429, 232] on button "Save and Continue" at bounding box center [425, 238] width 51 height 14
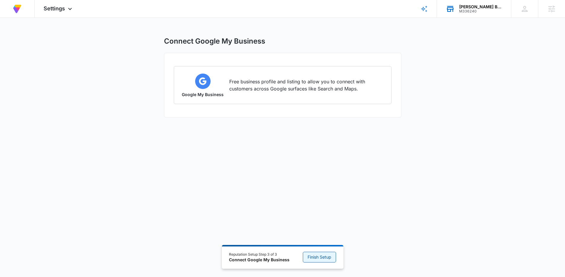
click at [326, 256] on span "Finish Setup" at bounding box center [319, 257] width 24 height 7
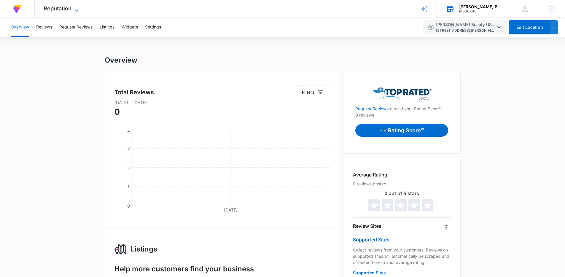
click at [59, 7] on span "Reputation" at bounding box center [58, 8] width 28 height 6
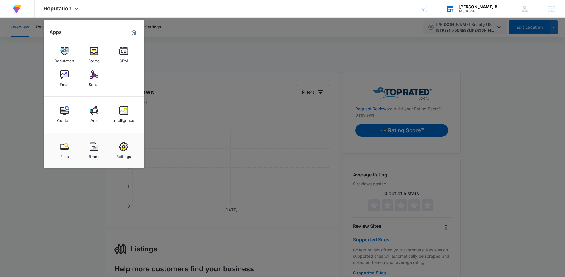
click at [15, 9] on img at bounding box center [17, 9] width 11 height 11
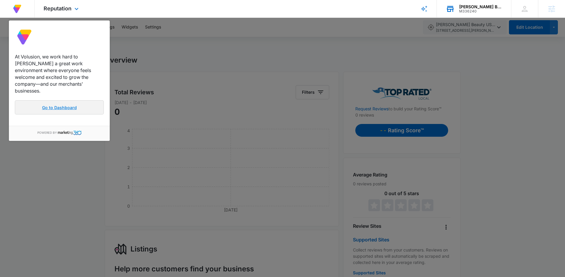
click at [49, 103] on link "Go to Dashboard" at bounding box center [59, 107] width 89 height 14
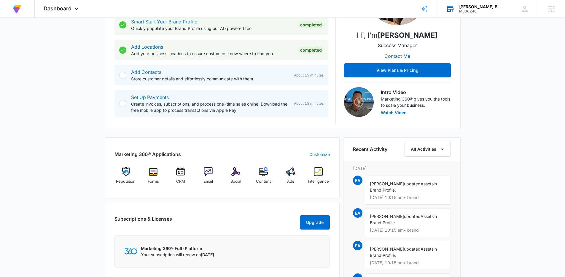
scroll to position [146, 0]
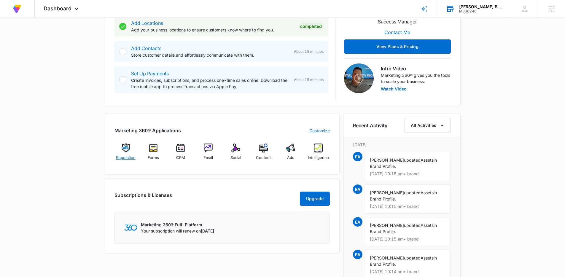
click at [126, 152] on img at bounding box center [125, 147] width 9 height 9
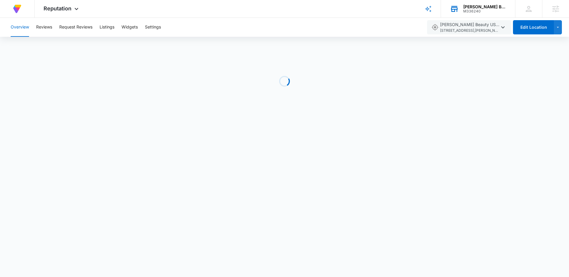
click at [478, 12] on div "M336240" at bounding box center [484, 11] width 43 height 4
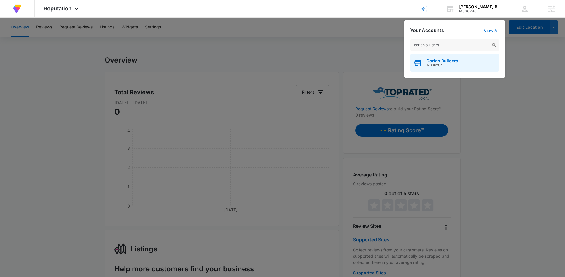
type input "dorian builders"
click at [440, 64] on span "M336204" at bounding box center [442, 65] width 32 height 4
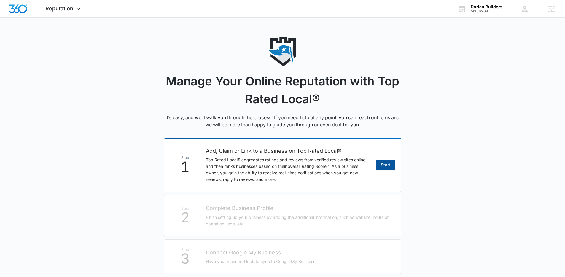
click at [383, 162] on link "Start" at bounding box center [385, 164] width 19 height 11
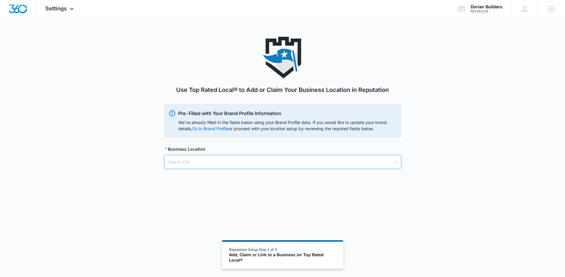
click at [202, 166] on input "search" at bounding box center [280, 162] width 226 height 14
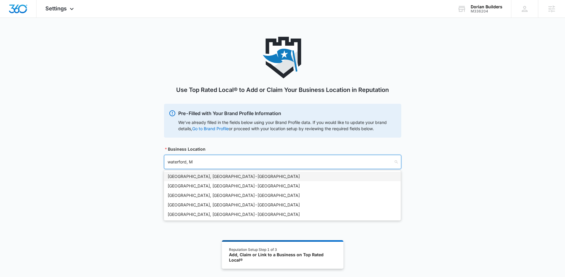
type input "waterford, MI"
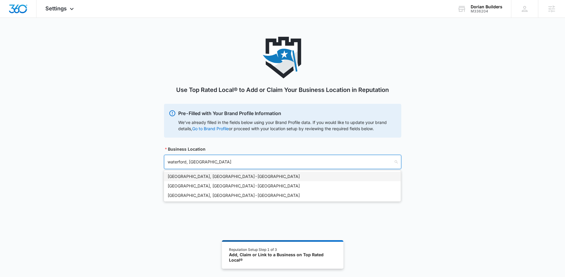
click at [207, 175] on div "Waterford, MI - USA" at bounding box center [281, 176] width 229 height 7
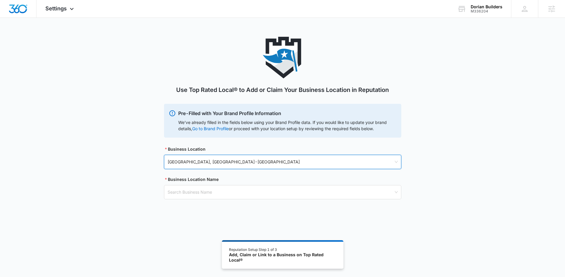
click at [218, 199] on div "Use Top Rated Local® to Add or Claim Your Business Location in Reputation Pre-F…" at bounding box center [282, 125] width 237 height 177
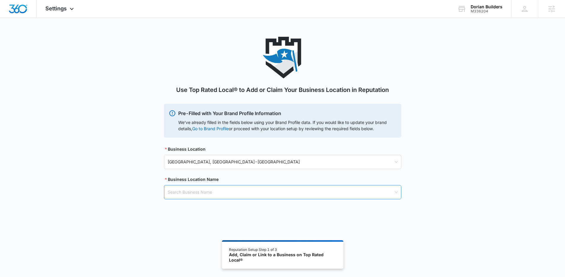
click at [220, 196] on input "search" at bounding box center [280, 192] width 226 height 14
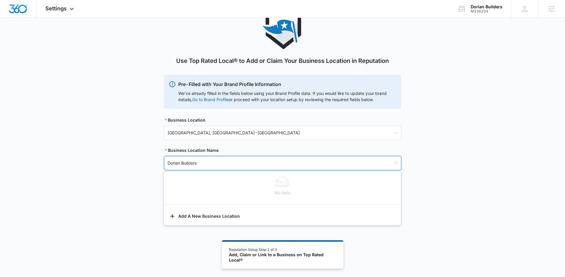
scroll to position [33, 0]
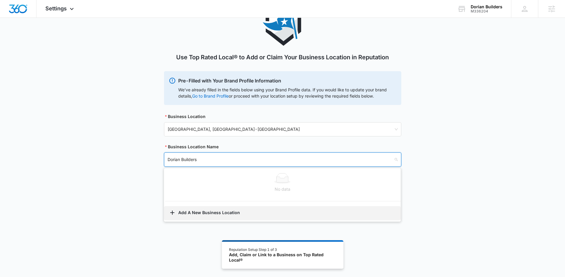
type input "Dorian Builders"
click at [225, 215] on button "Add A New Business Location" at bounding box center [282, 213] width 237 height 14
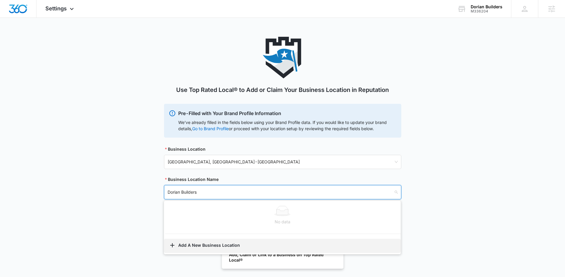
select select "Michigan"
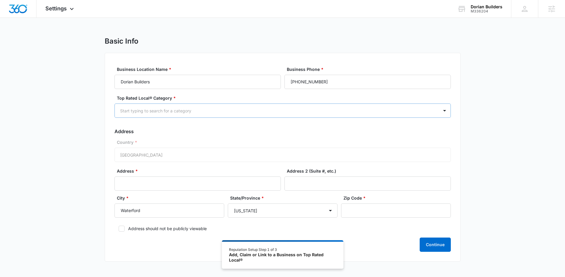
click at [284, 111] on div at bounding box center [275, 110] width 311 height 7
type input "home"
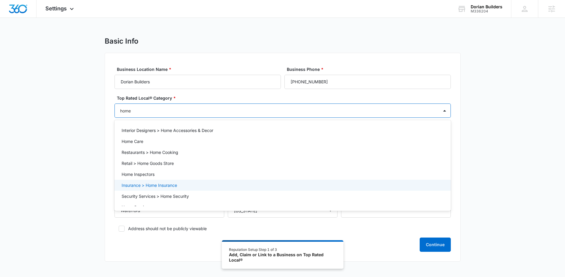
scroll to position [20, 0]
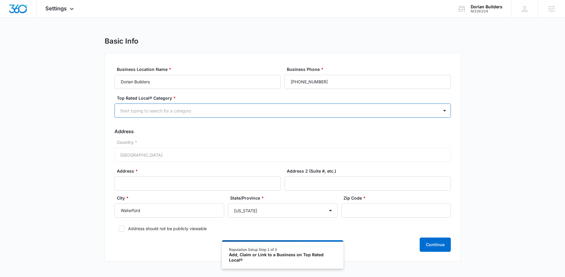
click at [147, 110] on div at bounding box center [275, 110] width 311 height 7
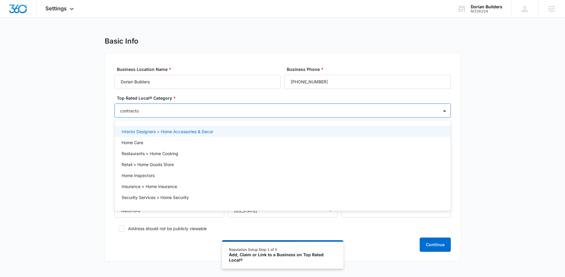
type input "contractor"
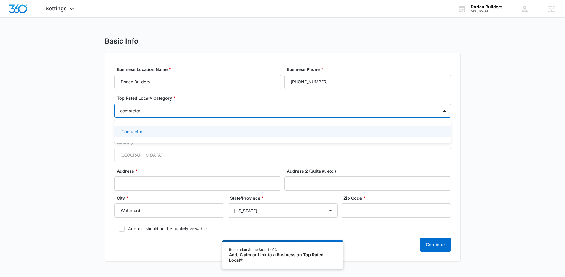
click at [151, 126] on div "Contractor" at bounding box center [282, 131] width 336 height 11
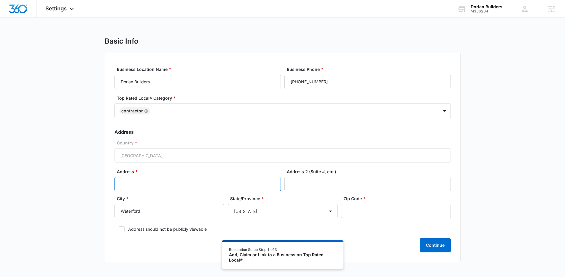
click at [172, 188] on input "Address *" at bounding box center [197, 184] width 166 height 14
type input "366 Leota Blvd"
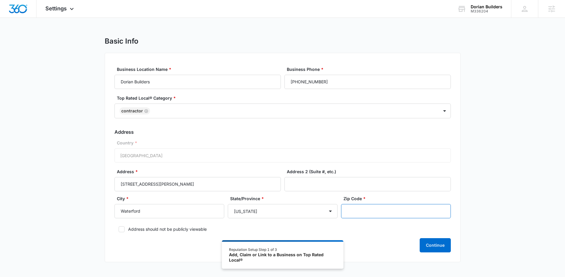
click at [429, 210] on input "Zip Code *" at bounding box center [396, 211] width 110 height 14
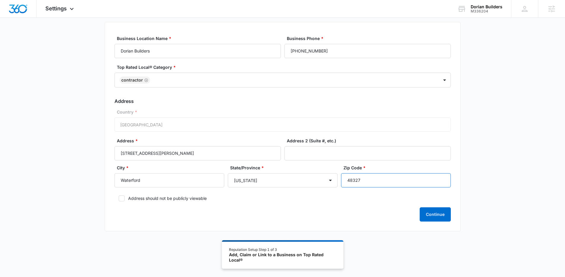
scroll to position [33, 0]
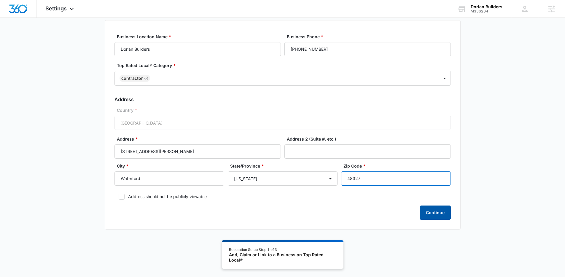
type input "48327"
click at [446, 214] on button "Continue" at bounding box center [434, 212] width 31 height 14
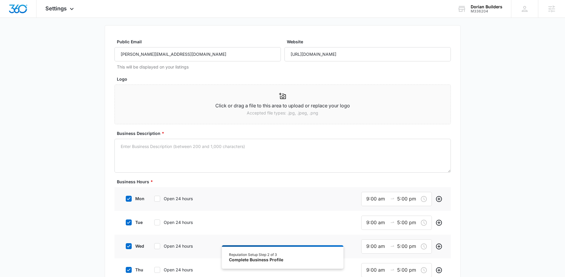
scroll to position [46, 0]
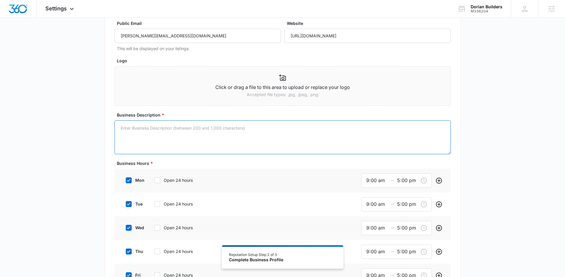
click at [187, 138] on textarea "Business Description *" at bounding box center [282, 137] width 336 height 34
paste textarea "We blend craftsmanship with innovative design to create your perfect home in No…"
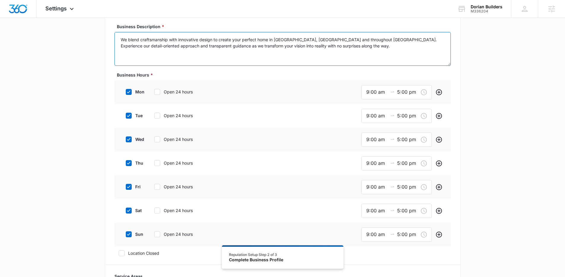
scroll to position [135, 0]
type textarea "We blend craftsmanship with innovative design to create your perfect home in No…"
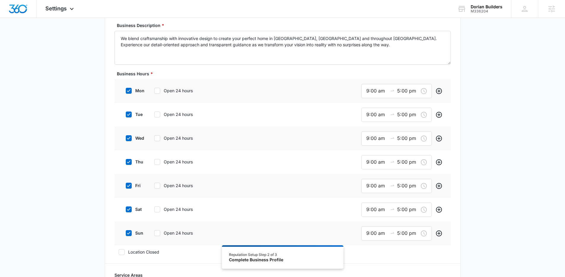
click at [126, 234] on icon at bounding box center [128, 232] width 5 height 5
click at [126, 234] on input "sun" at bounding box center [124, 233] width 4 height 4
checkbox input "false"
click at [127, 210] on icon at bounding box center [128, 209] width 5 height 5
click at [126, 210] on input "sat" at bounding box center [124, 209] width 4 height 4
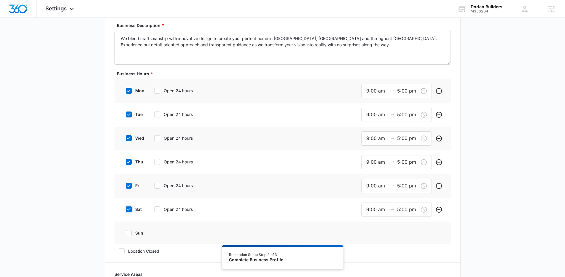
checkbox input "false"
click at [373, 89] on input "9:00 am" at bounding box center [376, 90] width 21 height 7
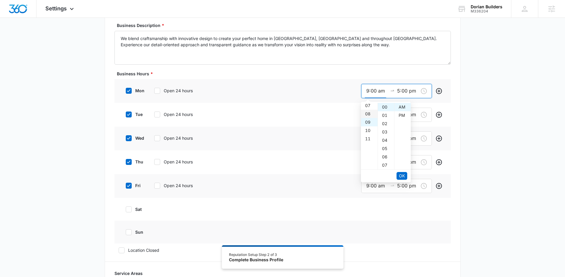
click at [369, 115] on div "08" at bounding box center [369, 114] width 17 height 8
type input "8:00 am"
click at [376, 87] on input "8:00 am" at bounding box center [376, 90] width 21 height 7
click at [375, 95] on input "8:00 am" at bounding box center [376, 90] width 21 height 7
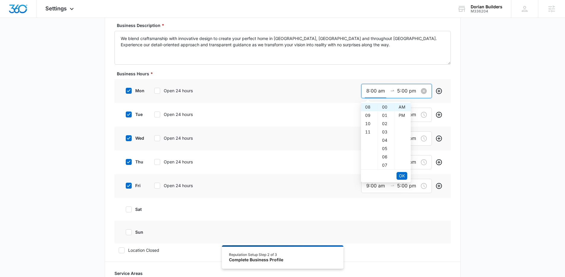
click at [375, 95] on input "8:00 am" at bounding box center [376, 90] width 21 height 7
click at [400, 175] on span "OK" at bounding box center [402, 175] width 6 height 7
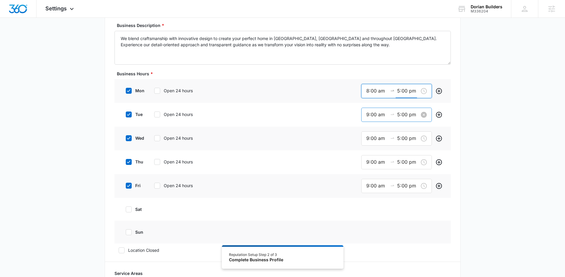
click at [370, 115] on input "9:00 am" at bounding box center [376, 114] width 21 height 7
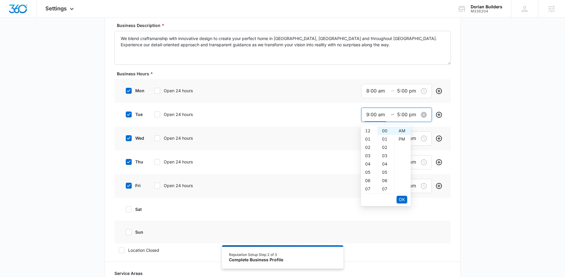
click at [370, 115] on input "9:00 am" at bounding box center [376, 114] width 21 height 7
paste input "8"
click at [405, 201] on button "OK" at bounding box center [401, 200] width 11 height 8
type input "8:00 am"
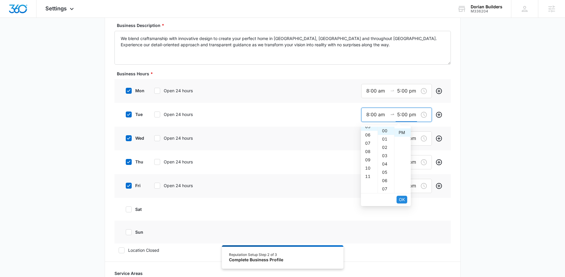
click at [405, 201] on button "OK" at bounding box center [401, 200] width 11 height 8
click at [368, 138] on input "9:00 am" at bounding box center [376, 138] width 21 height 7
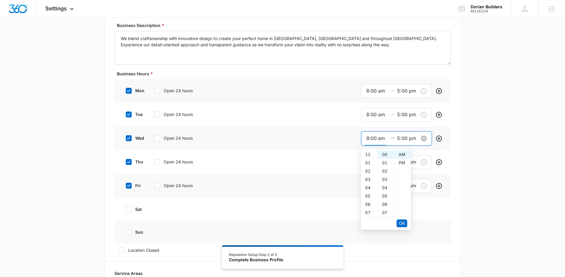
click at [368, 138] on input "9:00 am" at bounding box center [376, 138] width 21 height 7
paste input "8"
click at [404, 221] on span "OK" at bounding box center [402, 223] width 6 height 7
type input "8:00 am"
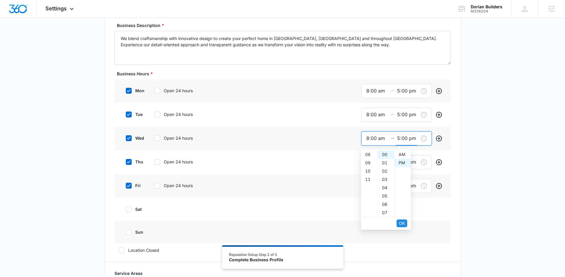
scroll to position [6, 0]
click at [404, 221] on span "OK" at bounding box center [402, 223] width 6 height 7
click at [371, 165] on input "9:00 am" at bounding box center [376, 161] width 21 height 7
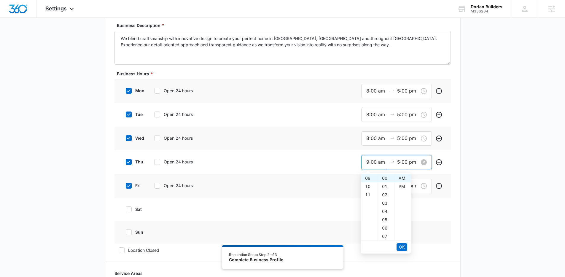
click at [371, 165] on input "9:00 am" at bounding box center [376, 161] width 21 height 7
paste input "8"
click at [405, 250] on button "OK" at bounding box center [401, 247] width 11 height 8
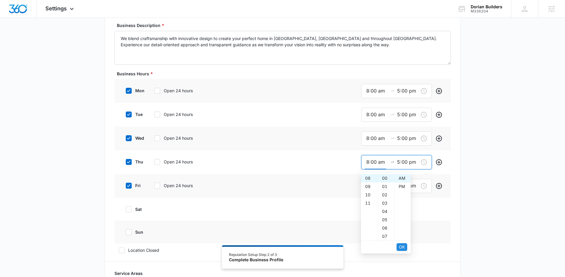
type input "8:00 am"
click at [405, 250] on button "OK" at bounding box center [401, 247] width 11 height 8
click at [373, 185] on input "9:00 am" at bounding box center [376, 185] width 21 height 7
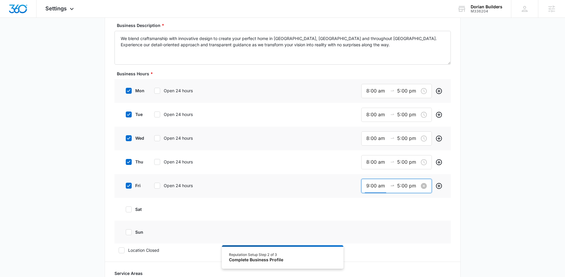
click at [373, 185] on input "9:00 am" at bounding box center [376, 185] width 21 height 7
paste input "8"
click at [399, 270] on span "OK" at bounding box center [402, 270] width 6 height 7
type input "8:00 am"
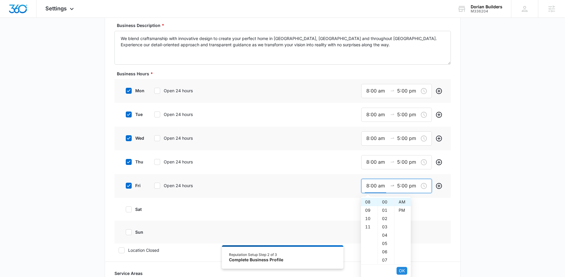
scroll to position [5, 0]
click at [399, 270] on span "OK" at bounding box center [402, 270] width 6 height 7
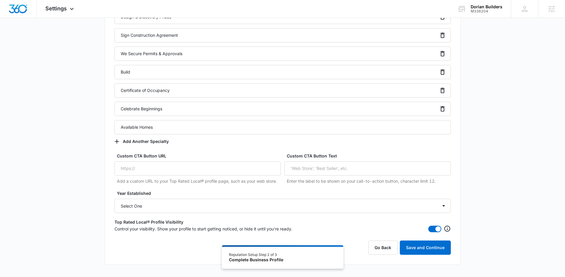
scroll to position [741, 0]
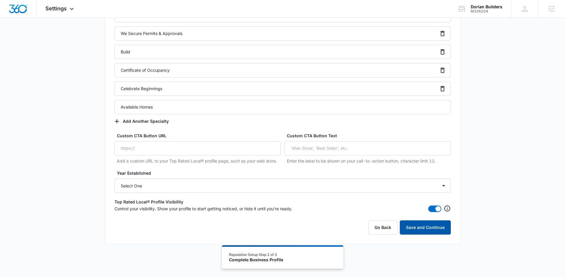
click at [434, 228] on button "Save and Continue" at bounding box center [425, 227] width 51 height 14
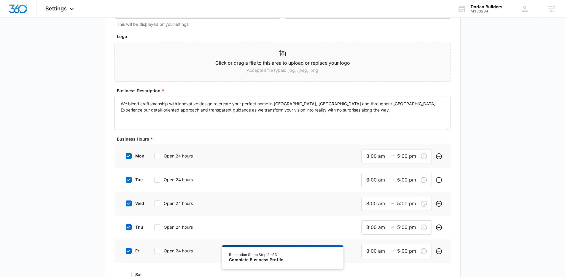
scroll to position [0, 0]
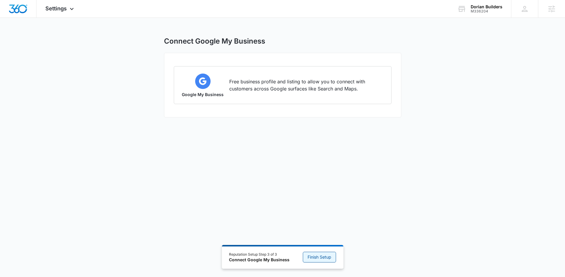
click at [325, 253] on button "Finish Setup" at bounding box center [319, 257] width 33 height 11
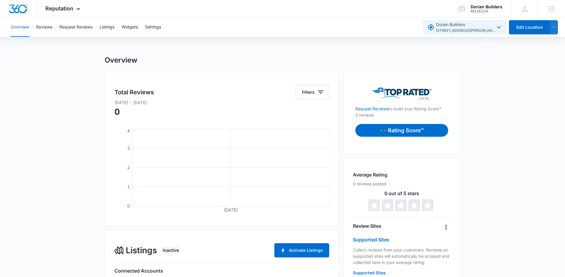
click at [499, 33] on span "Dorian Builders 366 Leota Blvd , Waterford , MI" at bounding box center [464, 27] width 75 height 12
click at [525, 31] on button "Edit Location" at bounding box center [529, 27] width 41 height 14
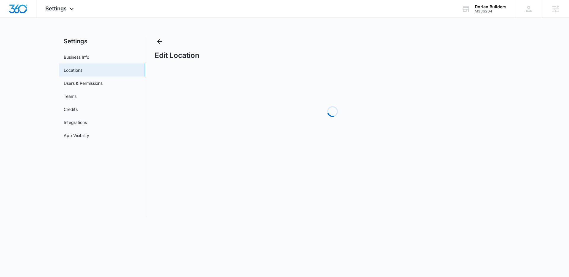
select select "Michigan"
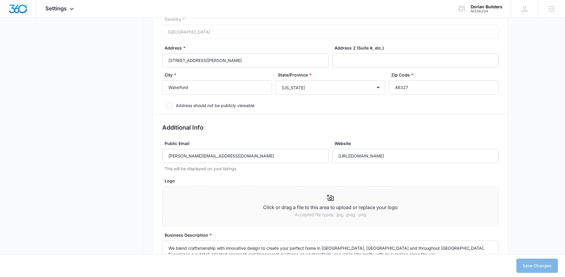
scroll to position [135, 0]
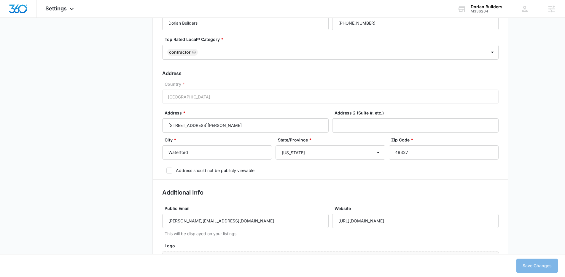
click at [171, 171] on label "Address should not be publicly viewable" at bounding box center [330, 170] width 336 height 6
click at [166, 171] on input "Address should not be publicly viewable" at bounding box center [164, 170] width 4 height 4
checkbox input "true"
click at [536, 270] on button "Save Changes" at bounding box center [536, 265] width 41 height 14
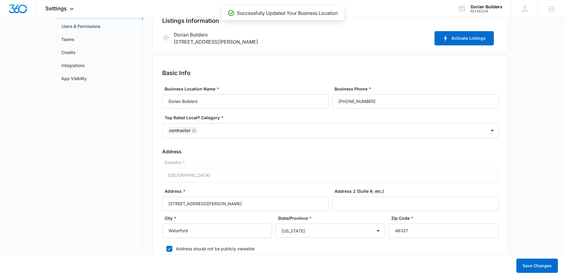
scroll to position [0, 0]
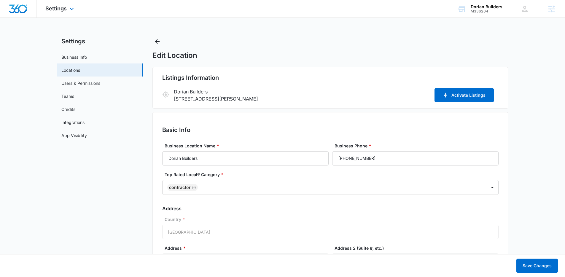
click at [17, 8] on img "Dashboard" at bounding box center [18, 8] width 19 height 9
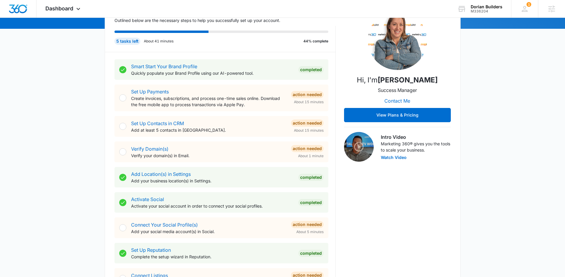
scroll to position [88, 0]
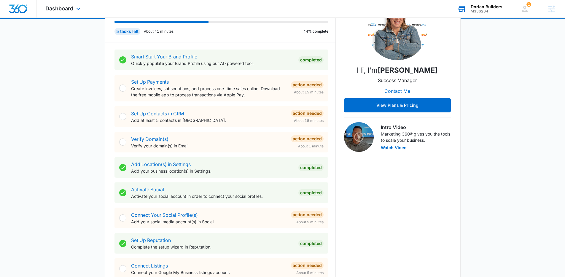
click at [491, 15] on div "Dorian Builders M336204 Your Accounts View All" at bounding box center [479, 8] width 63 height 17
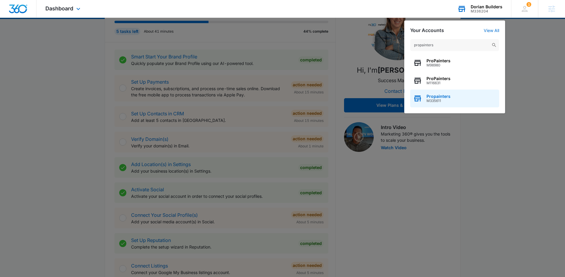
type input "propainters"
click at [438, 96] on span "Propainters" at bounding box center [438, 96] width 24 height 5
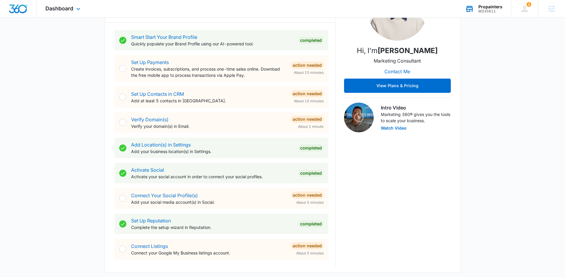
scroll to position [0, 0]
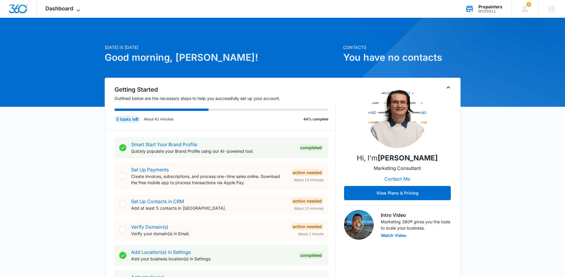
click at [77, 12] on div "Dashboard Apps Reputation Websites Forms CRM Email Social Content Ads Intellige…" at bounding box center [63, 8] width 54 height 17
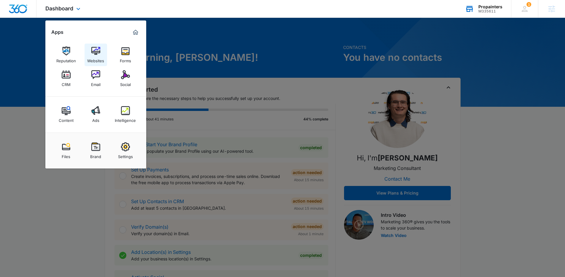
click at [92, 56] on div "Websites" at bounding box center [95, 59] width 17 height 8
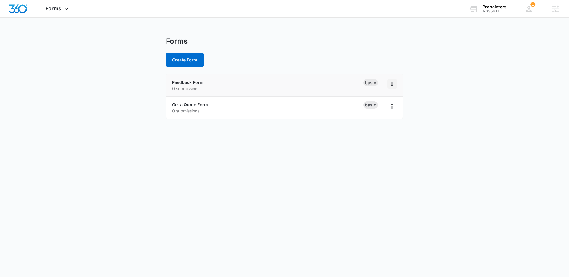
click at [392, 82] on icon "Overflow Menu" at bounding box center [392, 84] width 1 height 5
click at [372, 122] on button "Delete" at bounding box center [377, 118] width 40 height 9
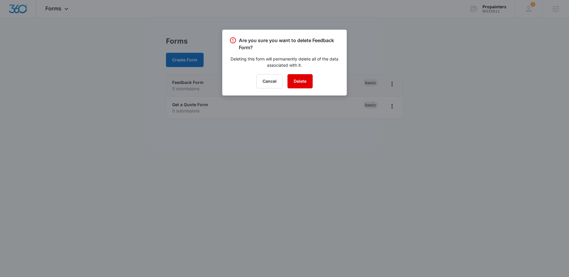
click at [293, 85] on button "Delete" at bounding box center [299, 81] width 25 height 14
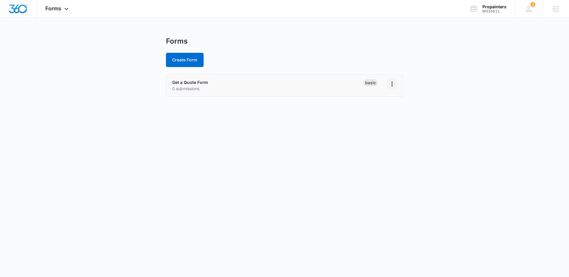
click at [395, 87] on icon "Overflow Menu" at bounding box center [392, 83] width 7 height 7
click at [202, 82] on link "Get a Quote Form" at bounding box center [190, 82] width 36 height 5
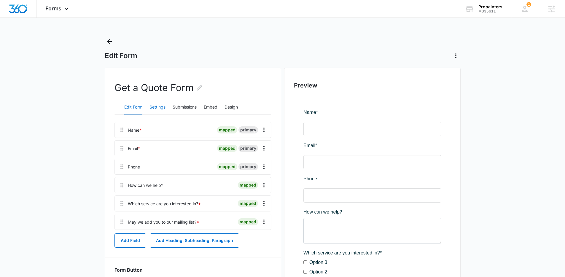
click at [151, 105] on button "Settings" at bounding box center [157, 107] width 16 height 14
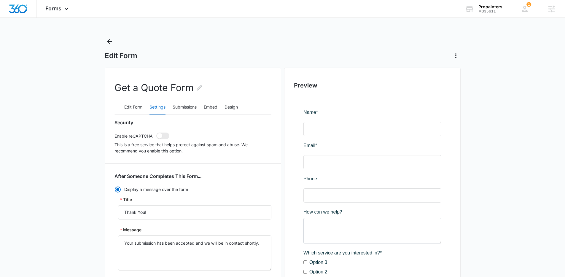
click at [160, 132] on div "Security Enable reCAPTCHA This is a free service that helps protect against spa…" at bounding box center [192, 136] width 157 height 34
click at [162, 135] on span at bounding box center [162, 135] width 13 height 7
click at [156, 132] on input "checkbox" at bounding box center [156, 132] width 0 height 0
checkbox input "true"
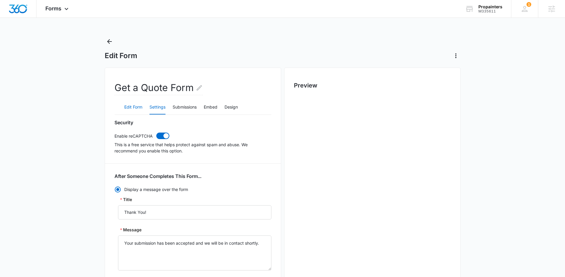
click at [131, 105] on button "Edit Form" at bounding box center [133, 107] width 18 height 14
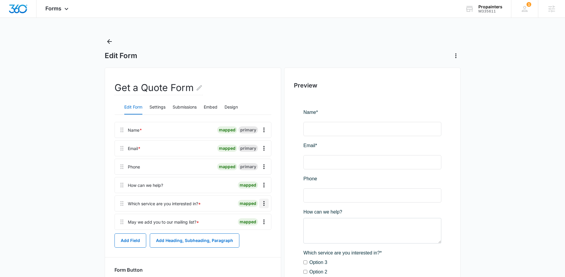
click at [264, 201] on icon "Overflow Menu" at bounding box center [263, 203] width 7 height 7
click at [253, 220] on div "Edit" at bounding box center [248, 220] width 12 height 4
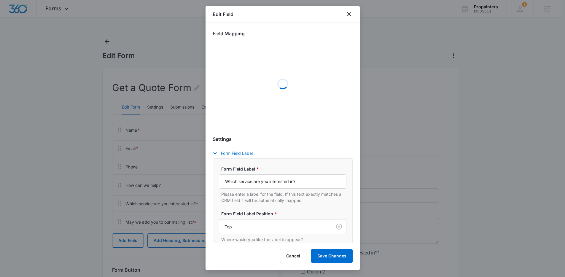
select select "350"
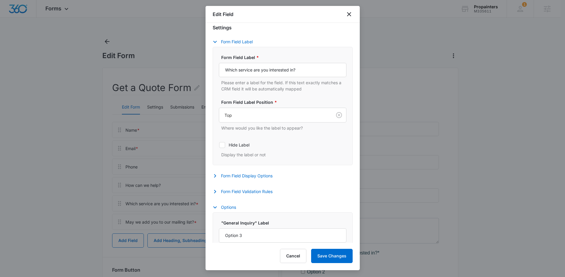
scroll to position [174, 0]
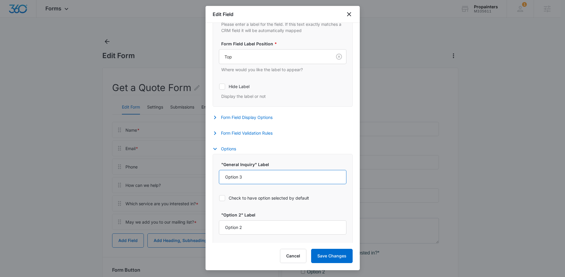
click at [256, 176] on input "Option 3" at bounding box center [282, 177] width 127 height 14
type input "Exterior Residential Painting"
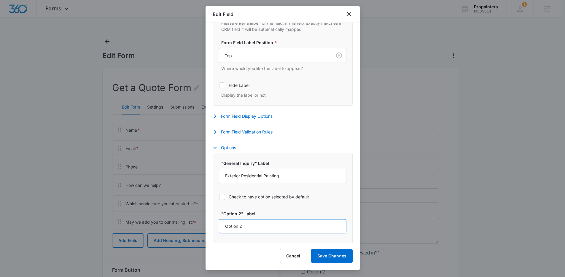
click at [259, 230] on input "Option 2" at bounding box center [282, 226] width 127 height 14
click at [250, 239] on div ""Option 2" Label Option 2 Check to have option selected by default" at bounding box center [282, 231] width 127 height 43
click at [251, 225] on input "Option 2" at bounding box center [282, 226] width 127 height 14
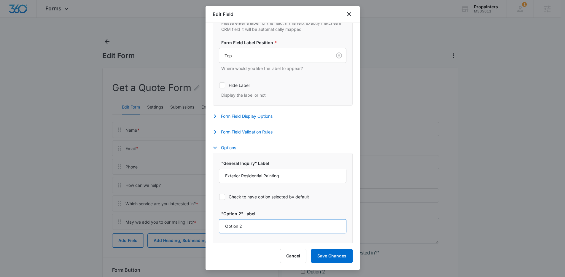
click at [251, 225] on input "Option 2" at bounding box center [282, 226] width 127 height 14
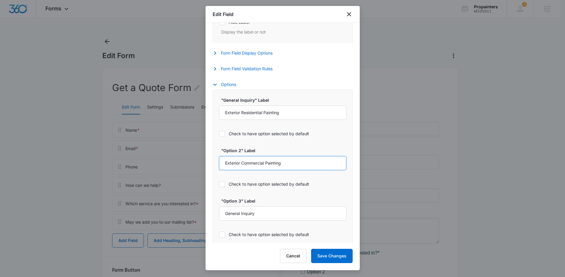
scroll to position [244, 0]
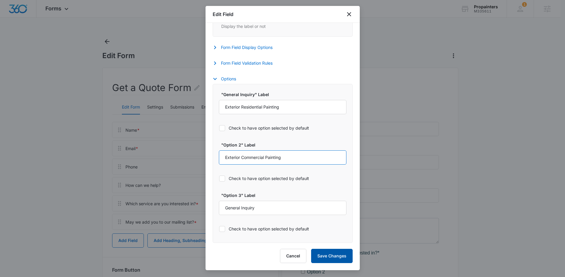
type input "Exterior Commercial Painting"
click at [340, 251] on button "Save Changes" at bounding box center [331, 256] width 41 height 14
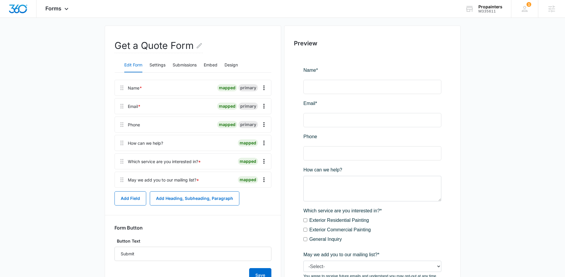
scroll to position [0, 0]
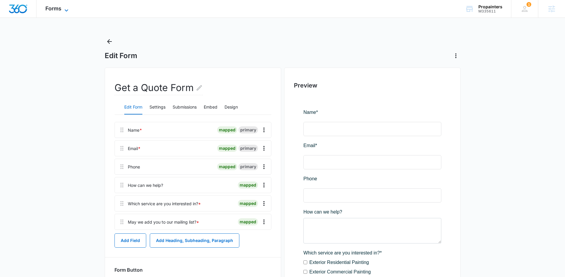
click at [49, 8] on span "Forms" at bounding box center [53, 8] width 16 height 6
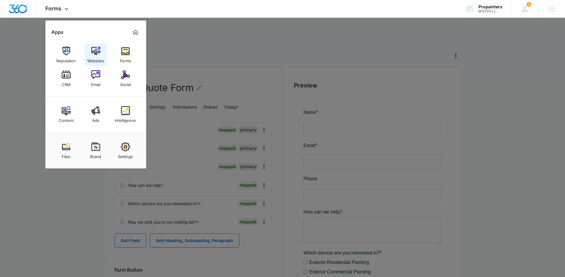
click at [90, 54] on link "Websites" at bounding box center [95, 55] width 23 height 23
